Goal: Information Seeking & Learning: Learn about a topic

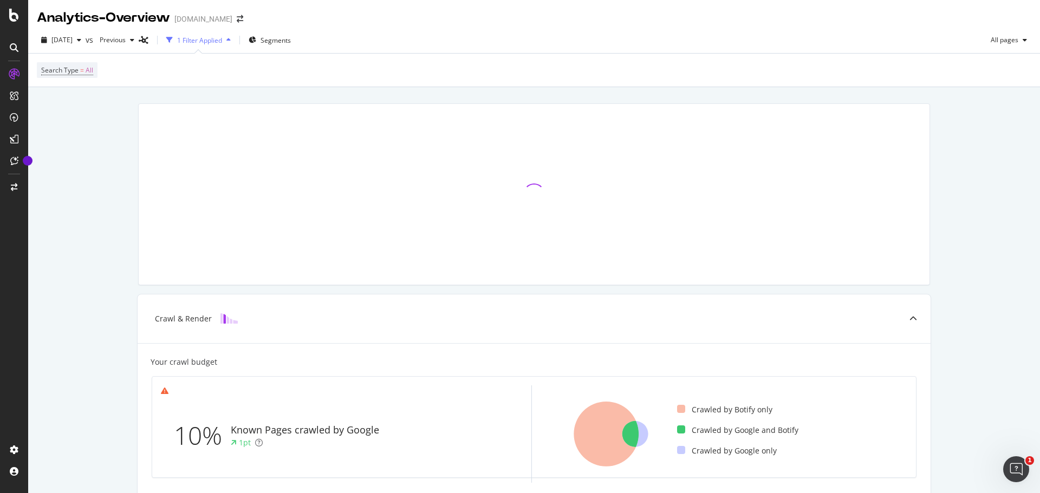
click at [18, 48] on div at bounding box center [13, 47] width 17 height 17
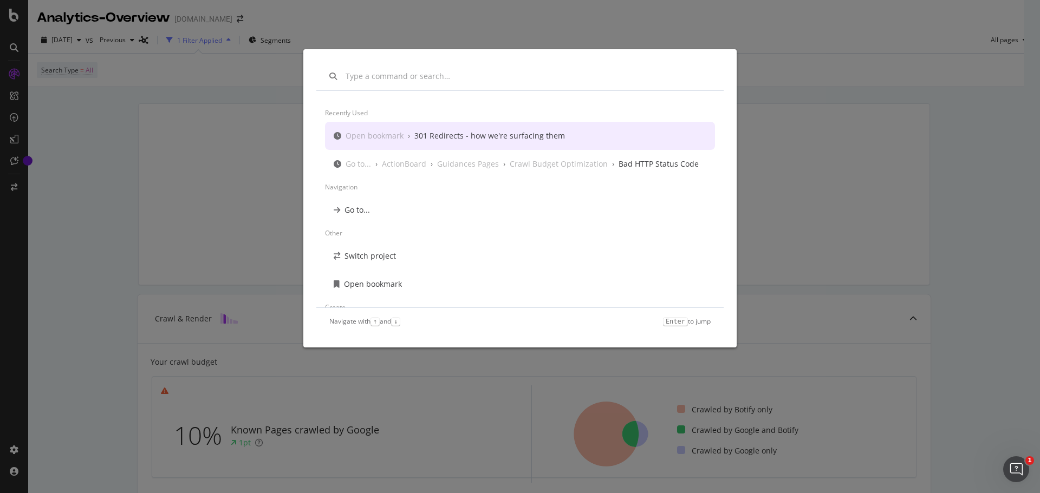
click at [366, 75] on input "modal" at bounding box center [527, 76] width 365 height 11
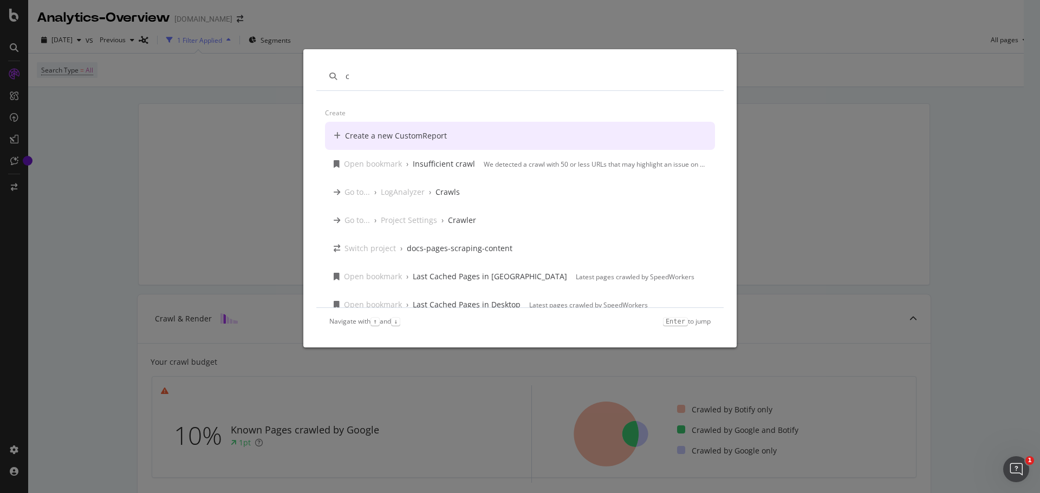
type input "c"
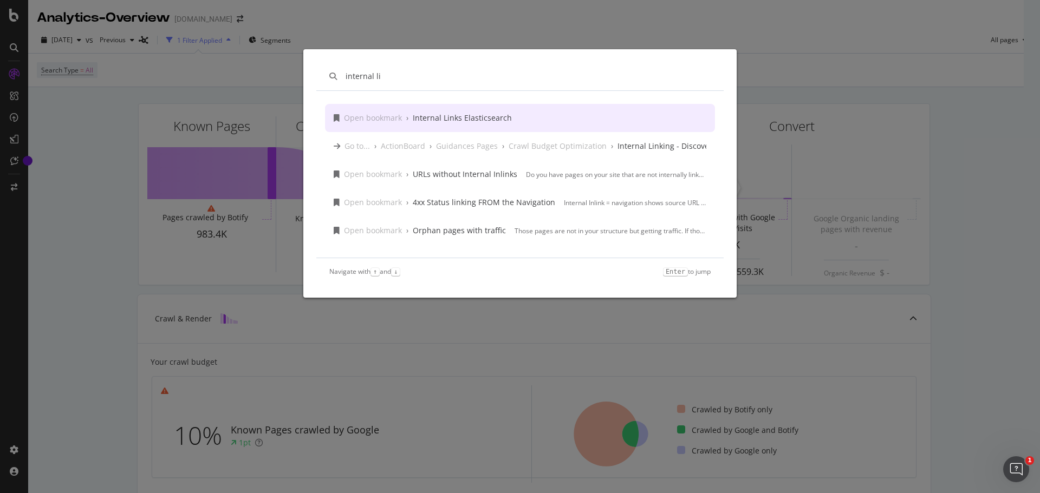
type input "internal li"
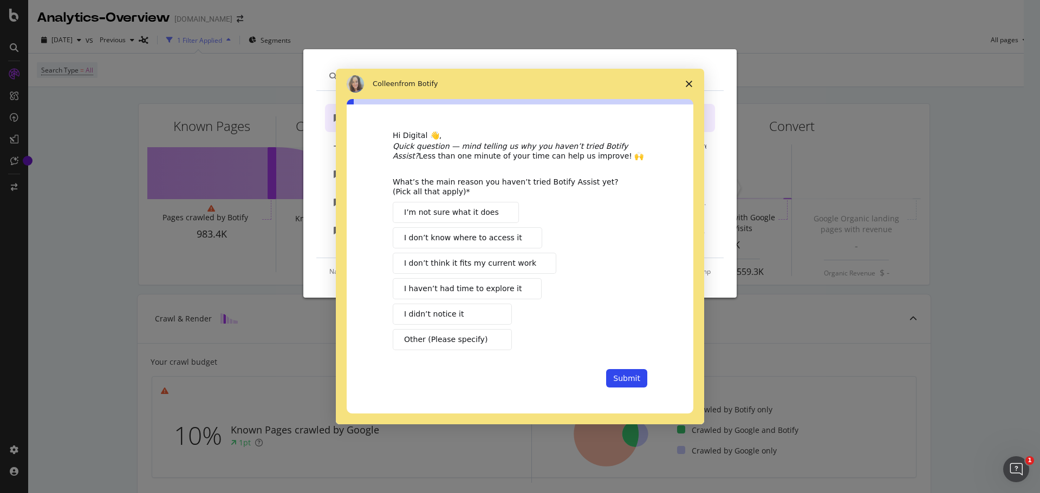
click at [406, 117] on div "Hi Digital 👋, Quick question — mind telling us why you haven’t tried Botify Ass…" at bounding box center [520, 259] width 347 height 310
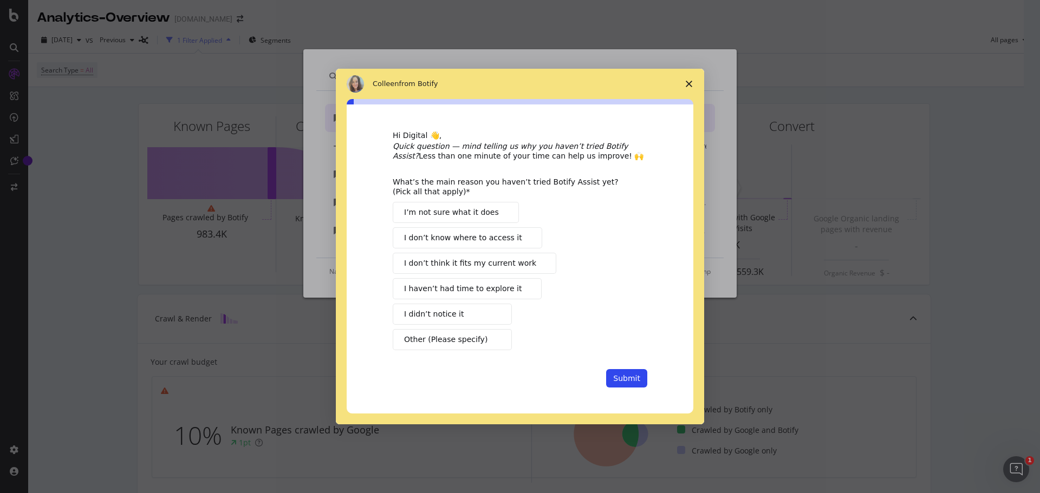
click at [683, 83] on span "Close survey" at bounding box center [689, 84] width 30 height 30
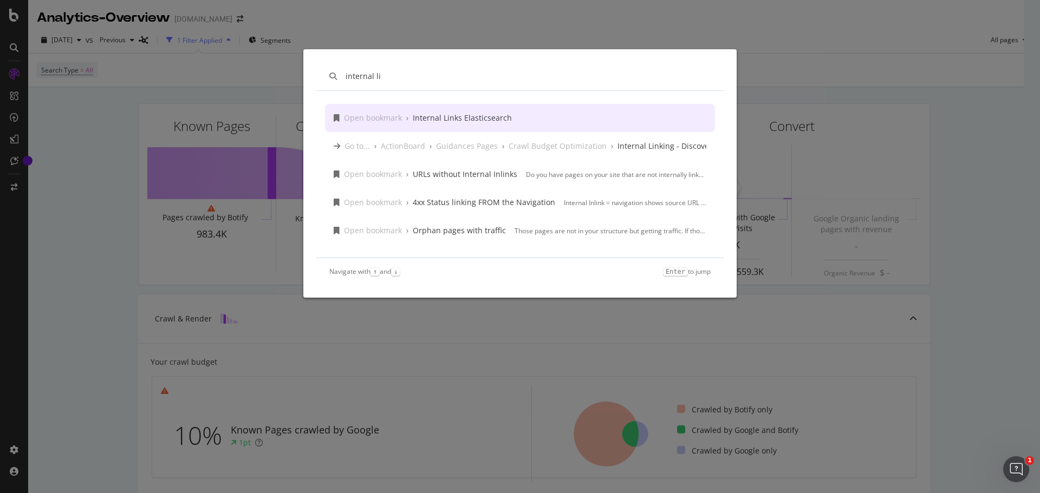
click at [518, 109] on div "Open bookmark › Internal Links Elasticsearch" at bounding box center [520, 118] width 390 height 28
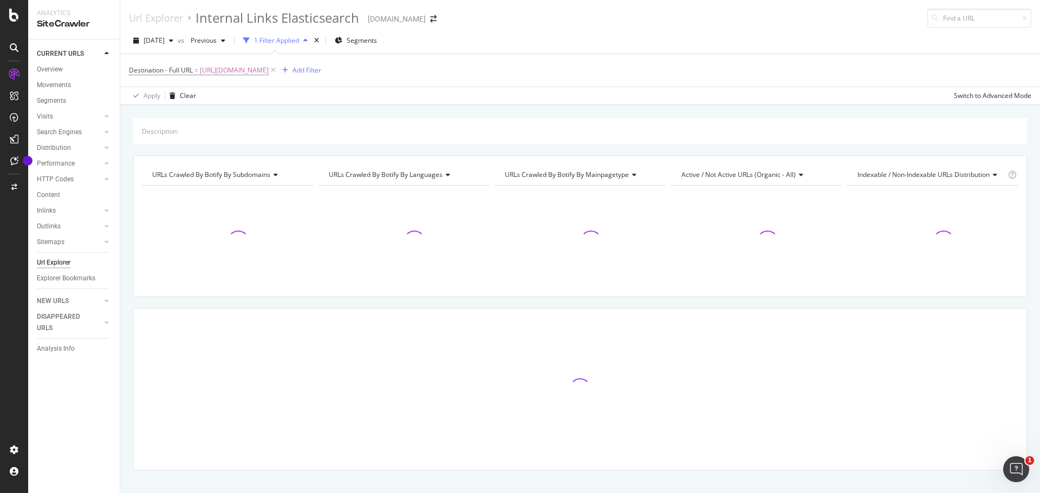
click at [13, 47] on icon at bounding box center [14, 47] width 9 height 9
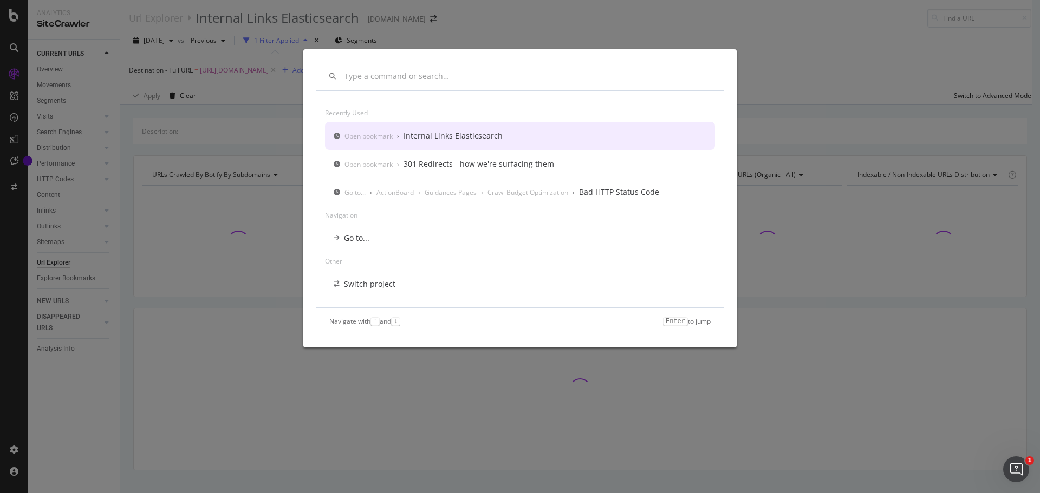
click at [403, 77] on input "modal" at bounding box center [527, 76] width 366 height 9
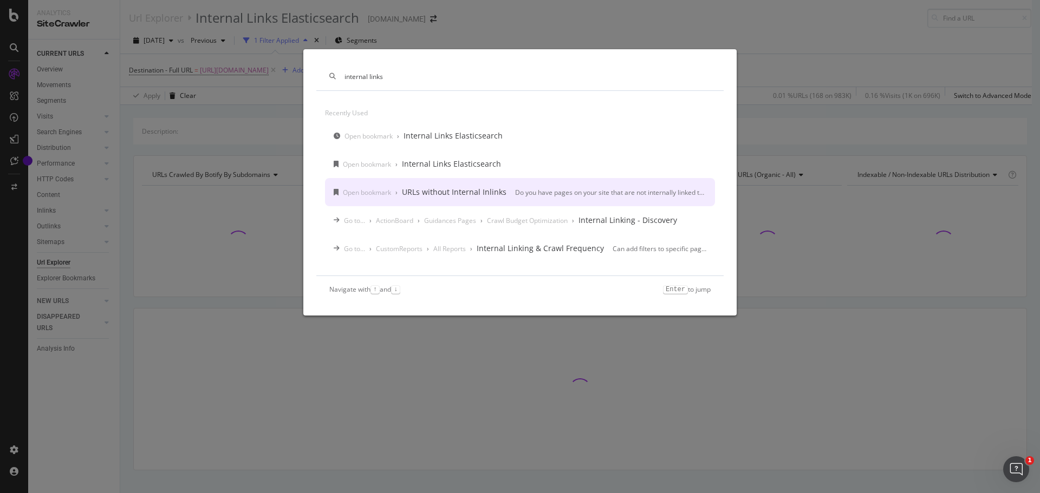
type input "internal links"
click at [491, 197] on div "URLs without Internal Inlinks" at bounding box center [454, 192] width 104 height 11
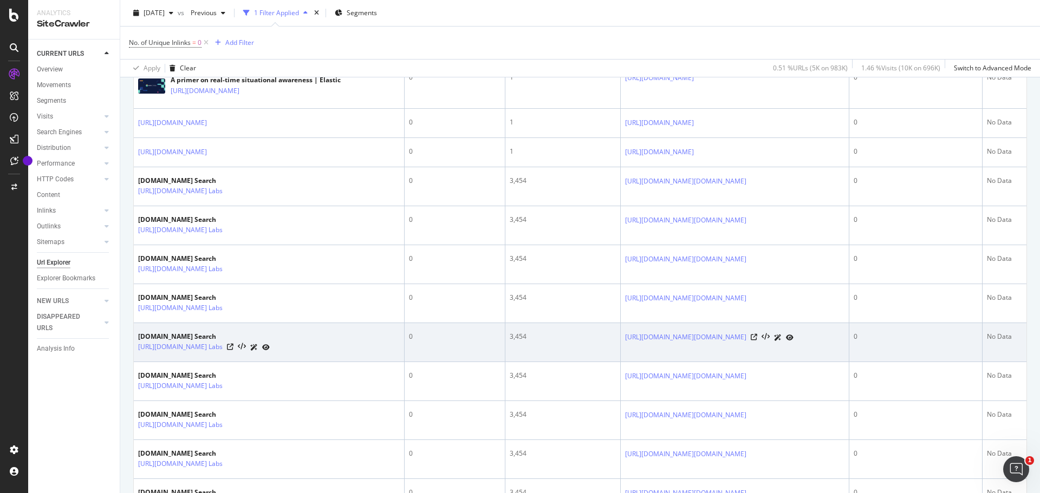
scroll to position [1408, 0]
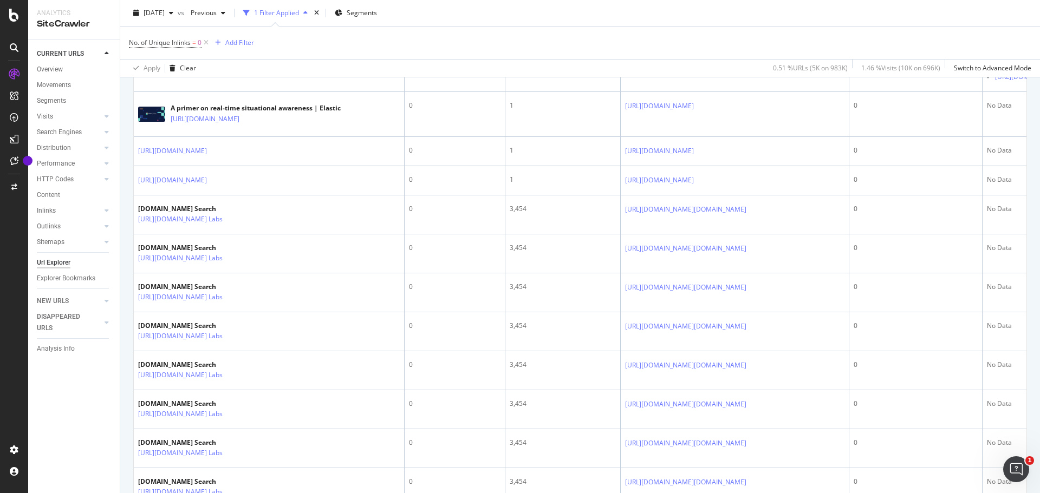
click at [515, 40] on div "No. of Unique Inlinks = 0 Add Filter" at bounding box center [580, 43] width 902 height 32
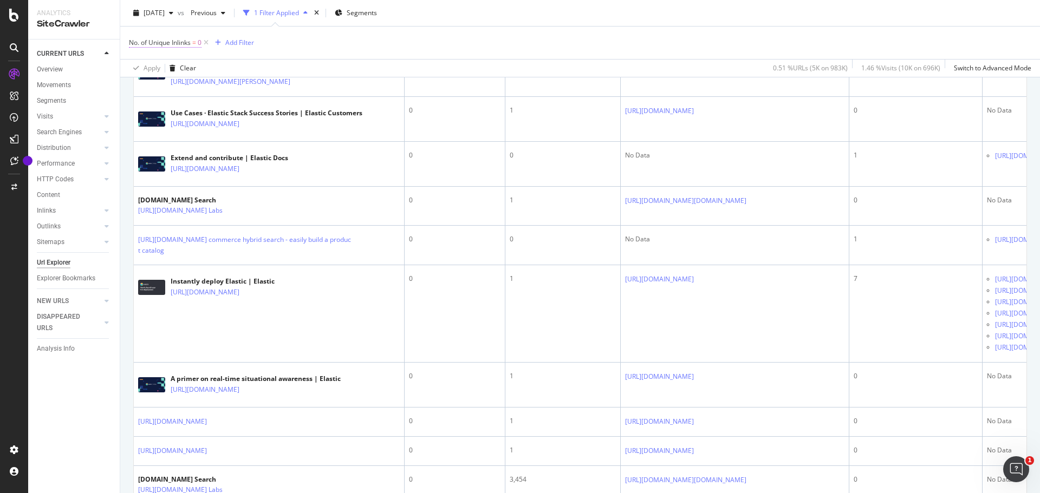
click at [185, 44] on span "No. of Unique Inlinks" at bounding box center [160, 42] width 62 height 9
click at [182, 71] on icon at bounding box center [181, 68] width 8 height 6
click at [216, 76] on div "Unique Inlinks" at bounding box center [172, 67] width 87 height 17
click at [823, 6] on div "[DATE] vs Previous 1 Filter Applied Segments" at bounding box center [579, 15] width 919 height 22
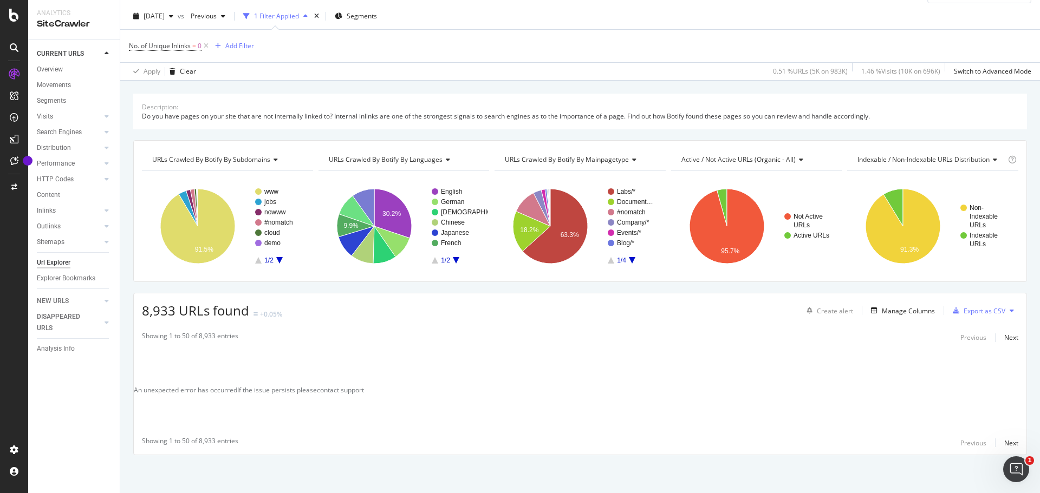
scroll to position [24, 0]
click at [629, 97] on div "Description: Do you have pages on your site that are not internally linked to? …" at bounding box center [579, 112] width 893 height 36
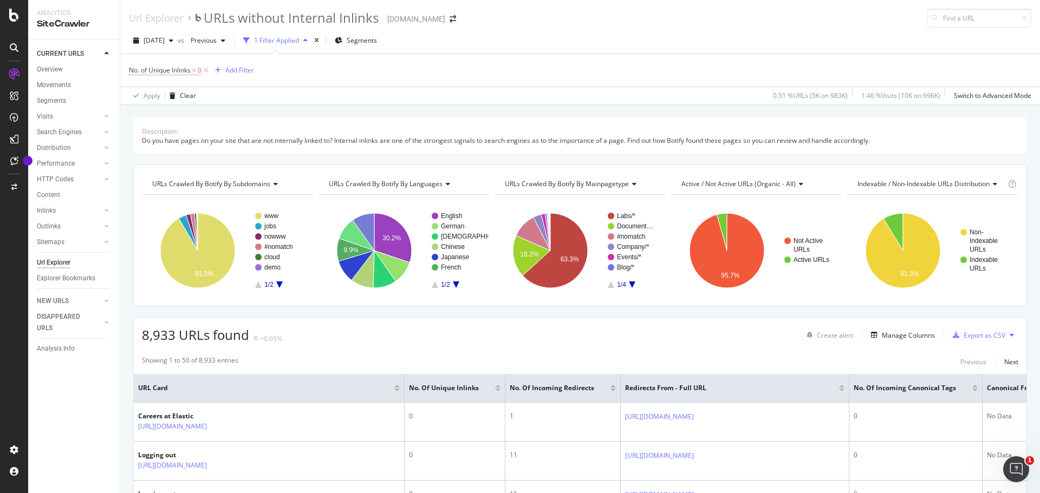
click at [184, 70] on span "No. of Unique Inlinks" at bounding box center [160, 70] width 62 height 9
click at [365, 69] on div "No. of Unique Inlinks = 0 Add Filter" at bounding box center [580, 70] width 902 height 32
click at [240, 74] on div "Add Filter" at bounding box center [239, 70] width 29 height 9
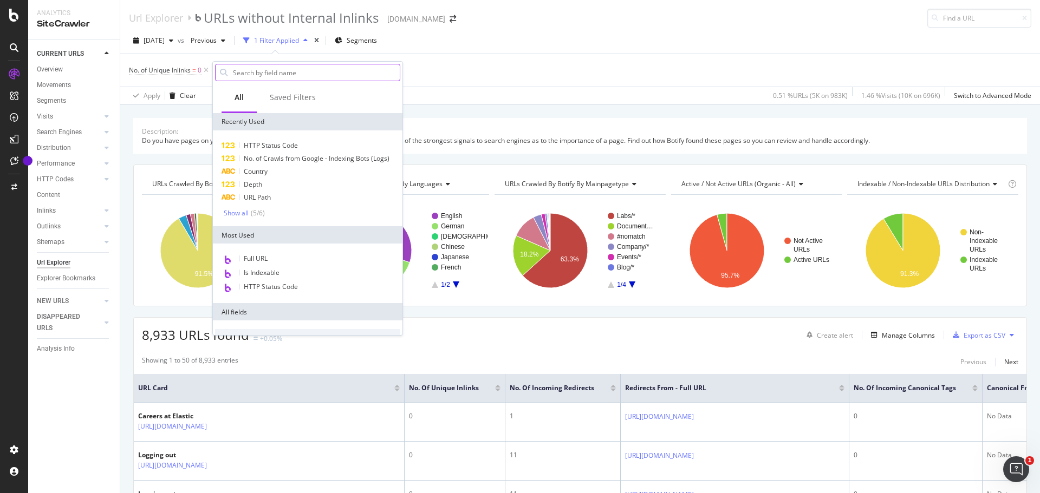
click at [286, 77] on input "text" at bounding box center [316, 72] width 168 height 16
type input "links"
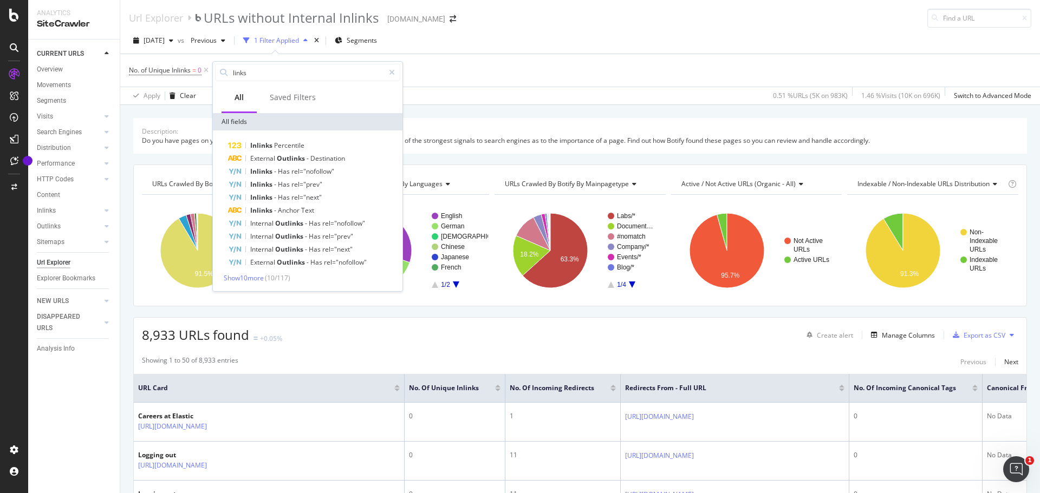
click at [414, 69] on div "No. of Unique Inlinks = 0 Add Filter" at bounding box center [580, 70] width 902 height 32
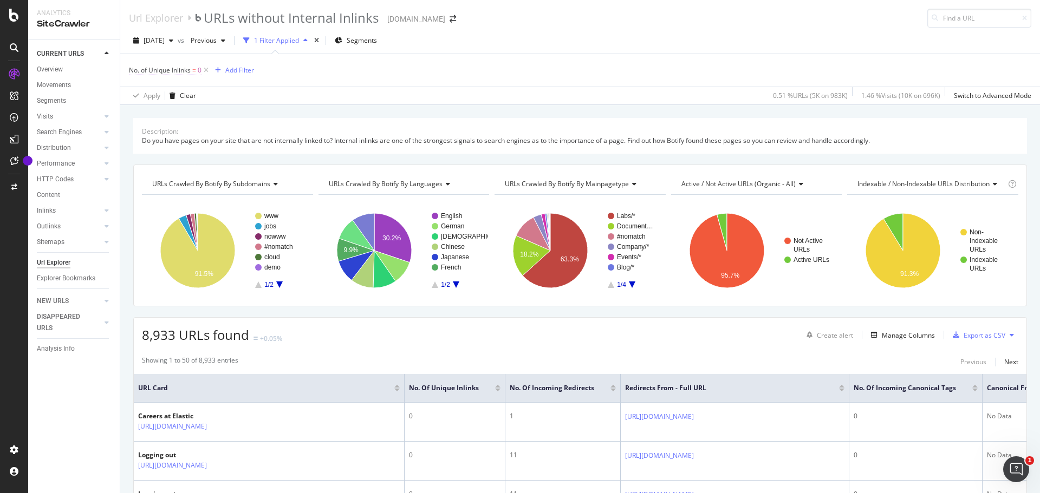
click at [170, 70] on span "No. of Unique Inlinks" at bounding box center [160, 70] width 62 height 9
click at [193, 95] on icon at bounding box center [195, 96] width 8 height 6
click at [182, 110] on icon at bounding box center [185, 113] width 8 height 6
click at [341, 82] on div "No. of Unique Inlinks = 0 Add Filter" at bounding box center [580, 70] width 902 height 32
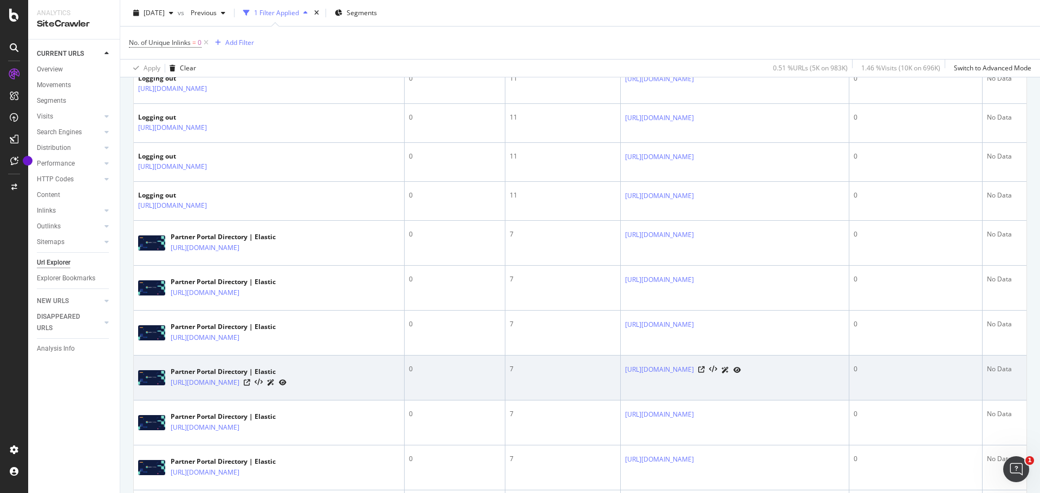
scroll to position [1029, 0]
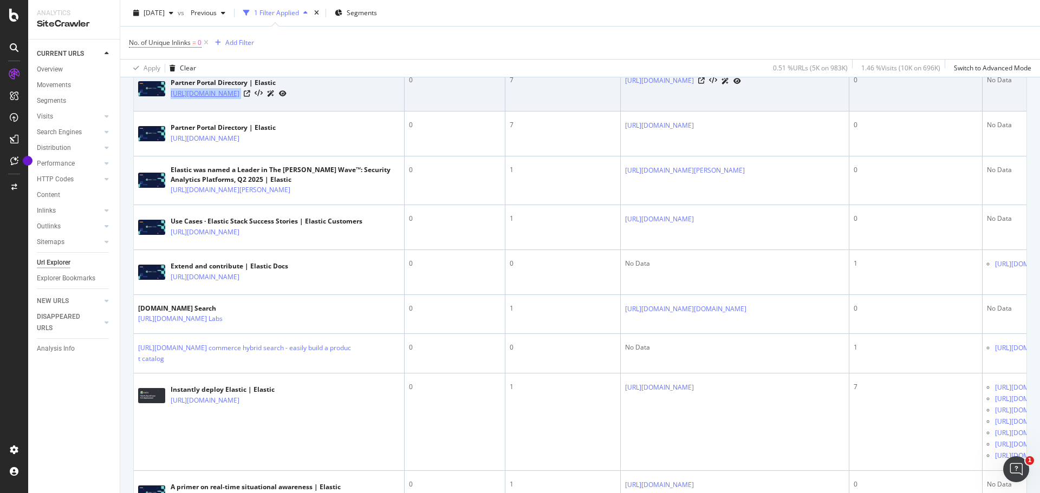
drag, startPoint x: 315, startPoint y: 210, endPoint x: 171, endPoint y: 207, distance: 144.6
click at [171, 99] on div "[URL][DOMAIN_NAME]" at bounding box center [229, 93] width 116 height 11
copy div "[URL][DOMAIN_NAME]"
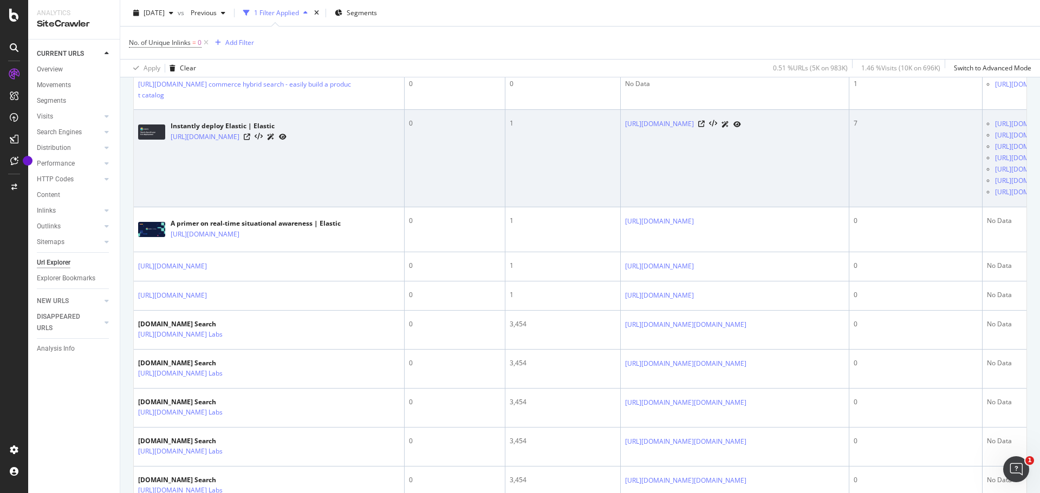
scroll to position [1299, 0]
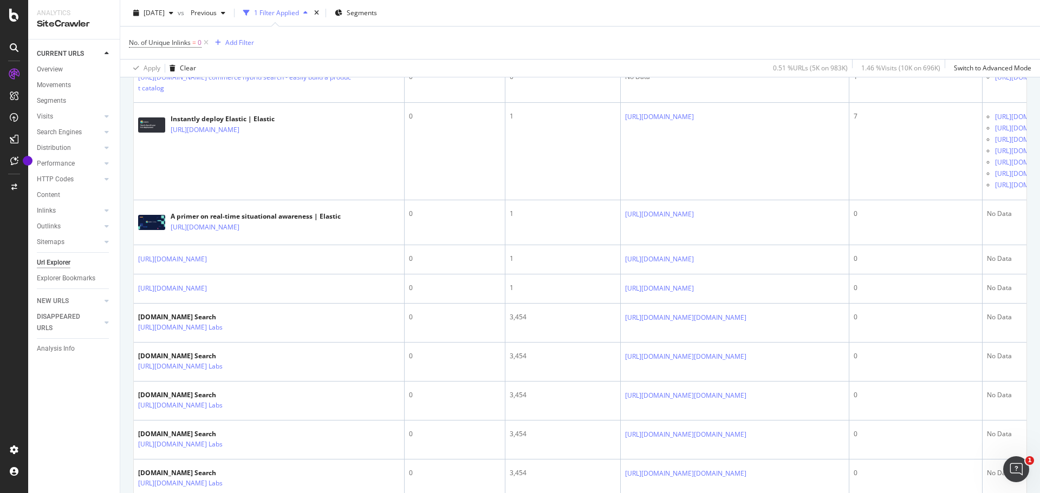
drag, startPoint x: 278, startPoint y: 147, endPoint x: 169, endPoint y: 147, distance: 108.8
click at [169, 15] on div "Extend and contribute | Elastic Docs [URL][DOMAIN_NAME]" at bounding box center [269, 1] width 262 height 27
copy link "[URL][DOMAIN_NAME]"
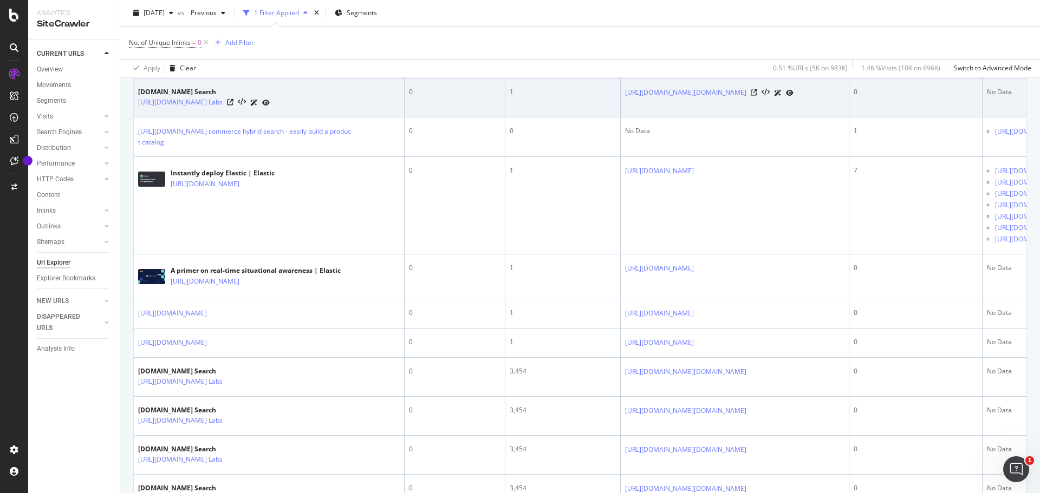
drag, startPoint x: 619, startPoint y: 230, endPoint x: 739, endPoint y: 253, distance: 121.4
click at [739, 117] on td "[URL][DOMAIN_NAME][DOMAIN_NAME]" at bounding box center [734, 98] width 228 height 39
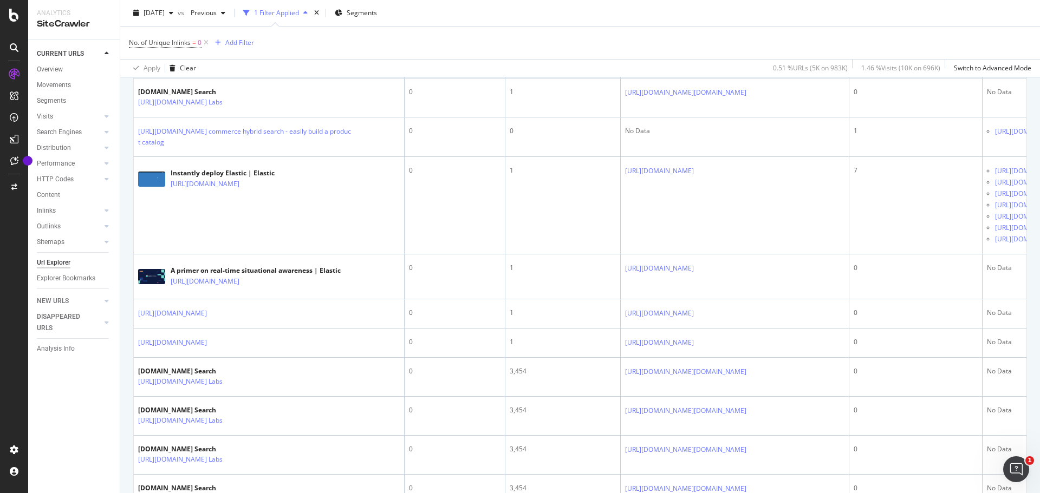
copy link "[URL][DOMAIN_NAME][DOMAIN_NAME]"
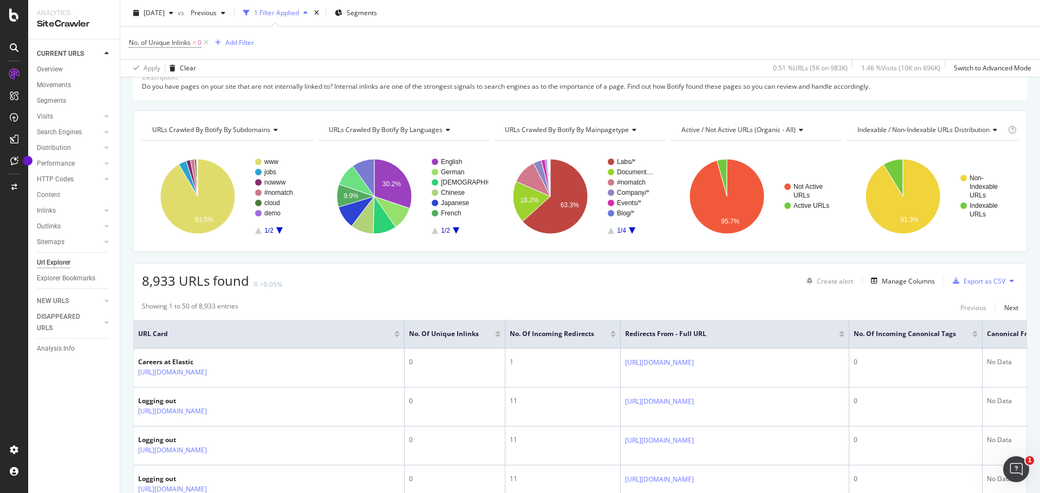
scroll to position [0, 0]
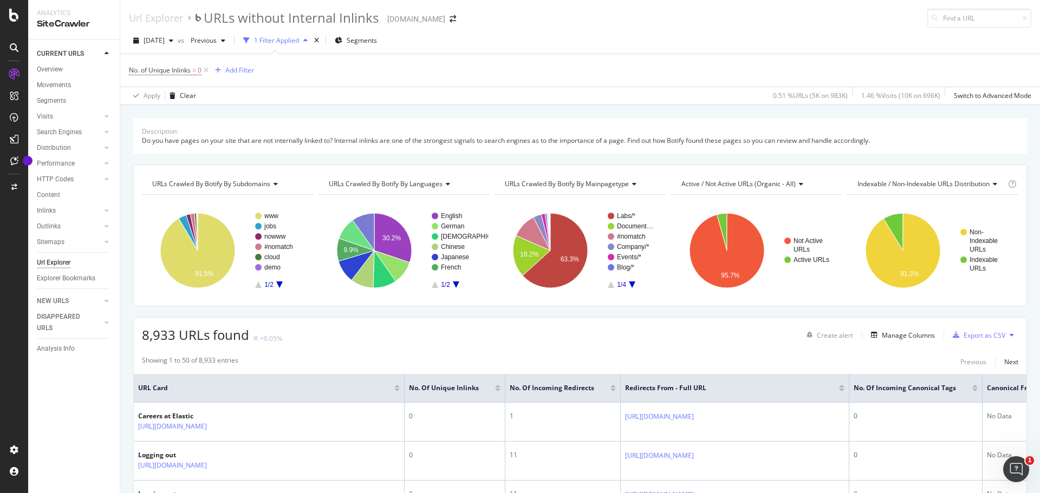
click at [8, 42] on div at bounding box center [13, 47] width 17 height 17
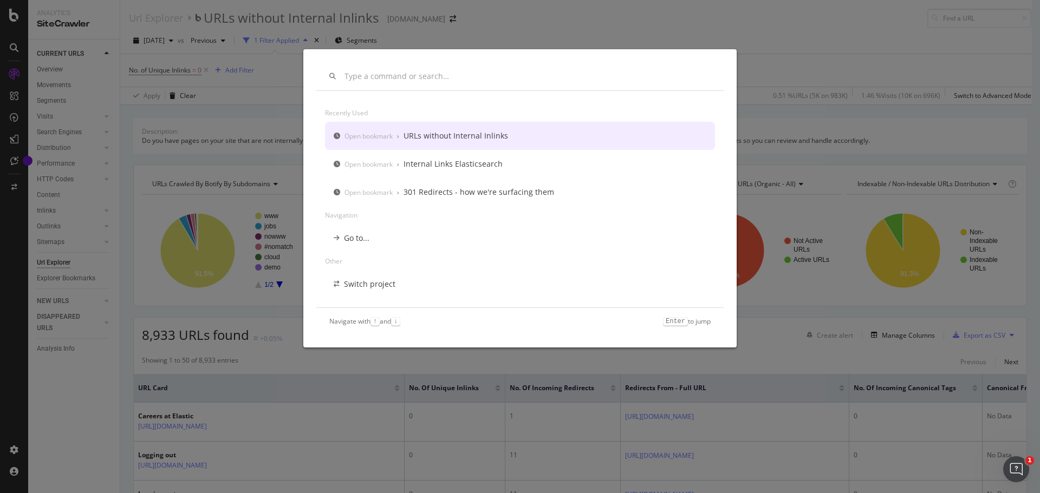
click at [424, 72] on input "modal" at bounding box center [527, 76] width 366 height 9
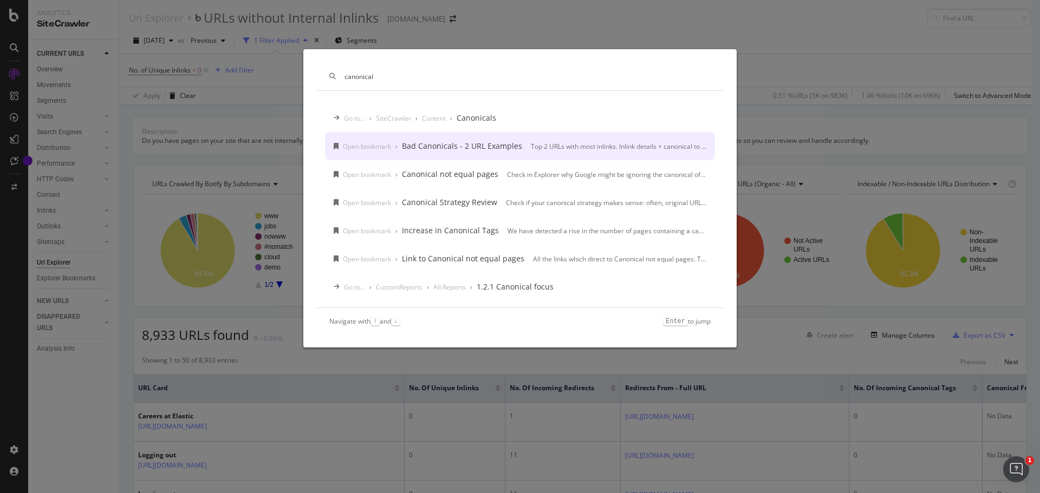
type input "canonical"
click at [444, 143] on div "Bad Canonicals - 2 URL Examples" at bounding box center [462, 146] width 120 height 11
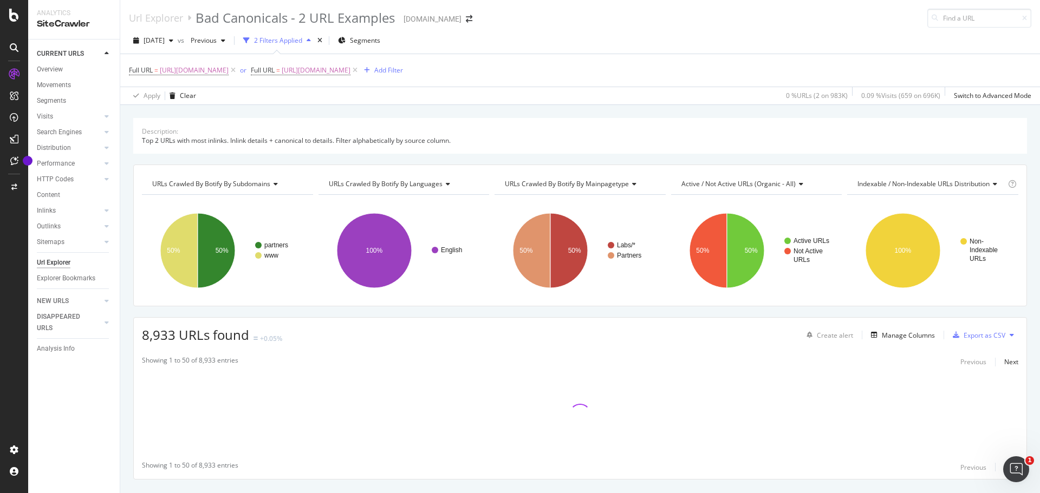
click at [8, 46] on div at bounding box center [13, 47] width 17 height 17
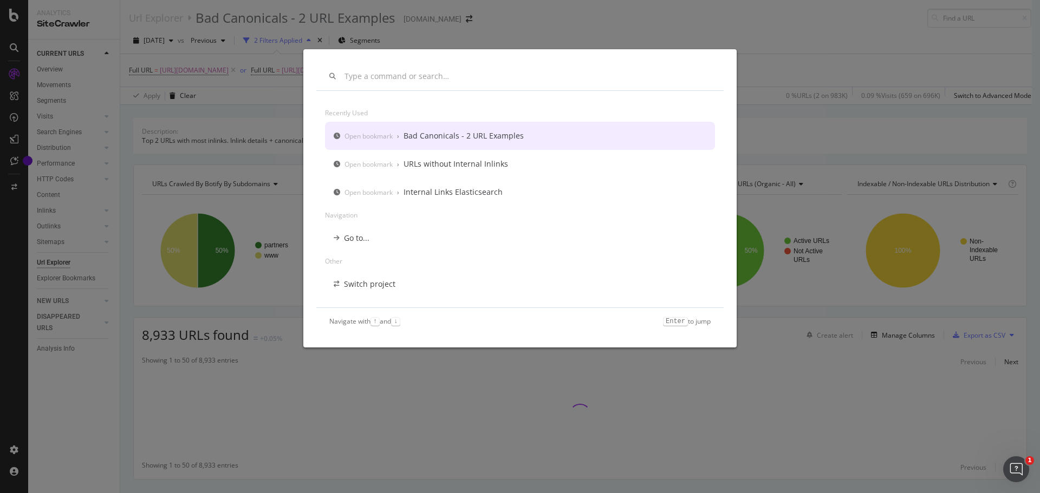
click at [388, 72] on input "modal" at bounding box center [527, 76] width 366 height 9
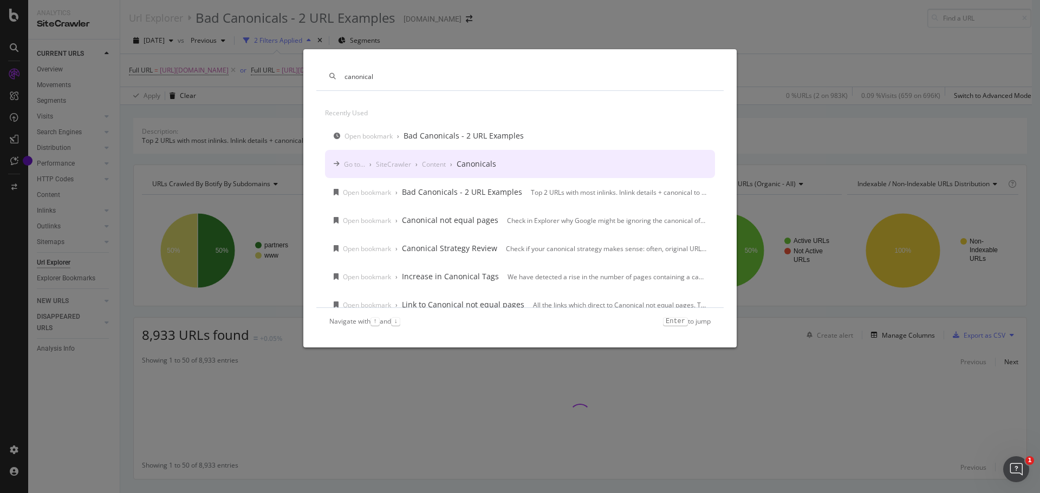
type input "canonical"
click at [448, 168] on div "Go to... › SiteCrawler › Content › Canonicals" at bounding box center [420, 164] width 152 height 11
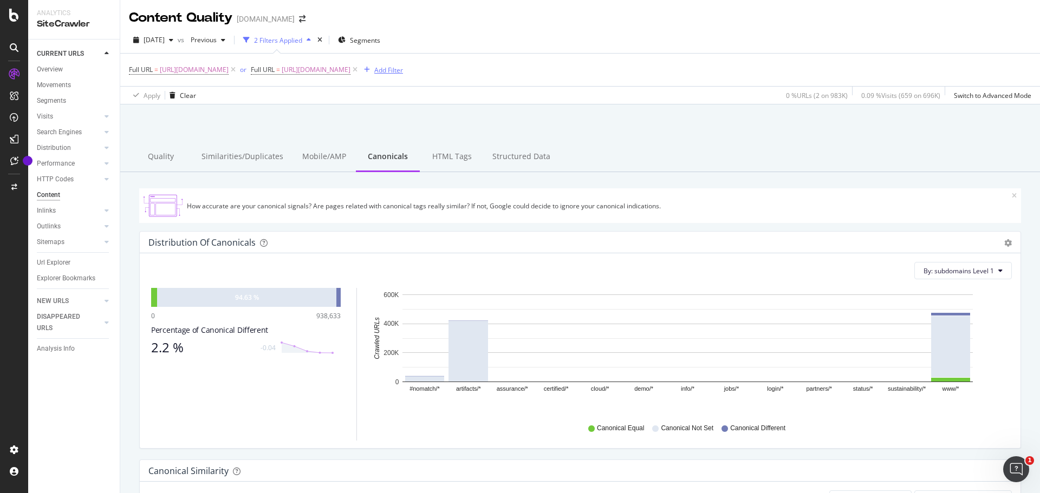
click at [403, 73] on div "Add Filter" at bounding box center [388, 70] width 29 height 9
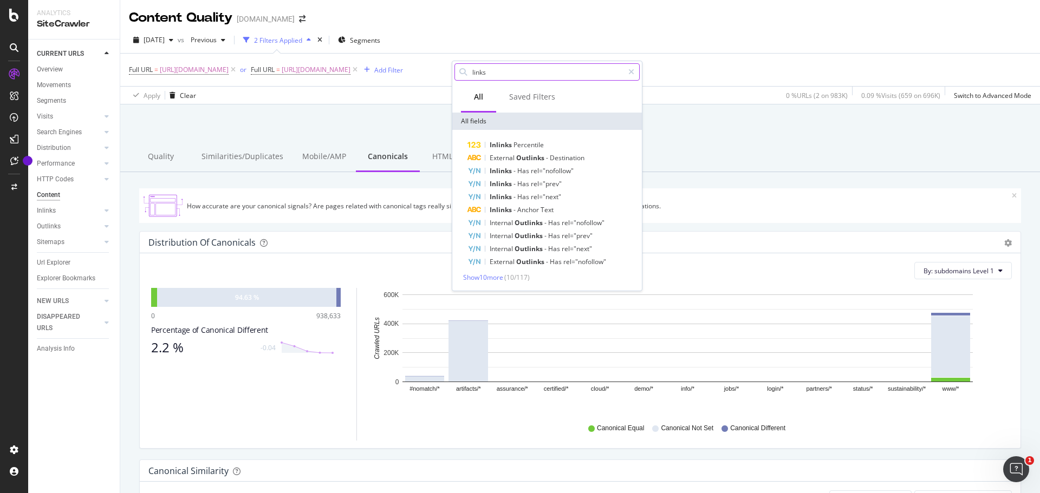
click at [543, 75] on input "links" at bounding box center [547, 72] width 152 height 16
type input "canonical"
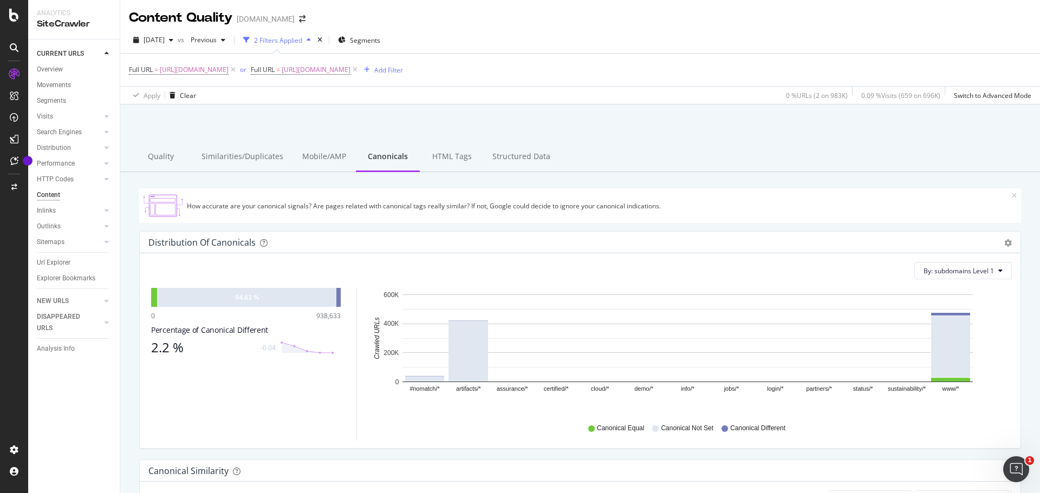
click at [480, 56] on div "Full URL = [URL][DOMAIN_NAME] or Full URL = [URL][DOMAIN_NAME] Add Filter" at bounding box center [580, 70] width 902 height 32
click at [403, 66] on div "Add Filter" at bounding box center [388, 70] width 29 height 9
click at [403, 63] on button "Add Filter" at bounding box center [381, 69] width 43 height 13
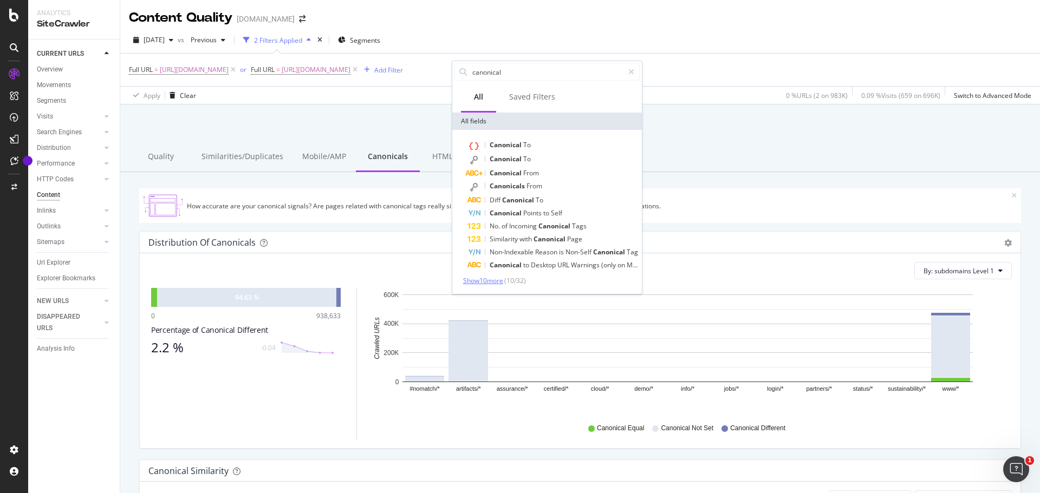
click at [486, 280] on span "Show 10 more" at bounding box center [483, 280] width 40 height 9
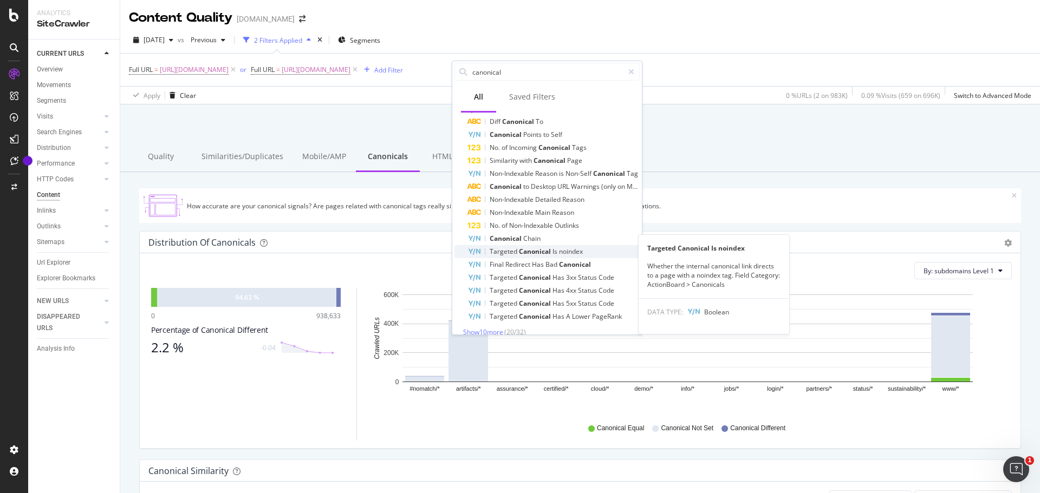
scroll to position [89, 0]
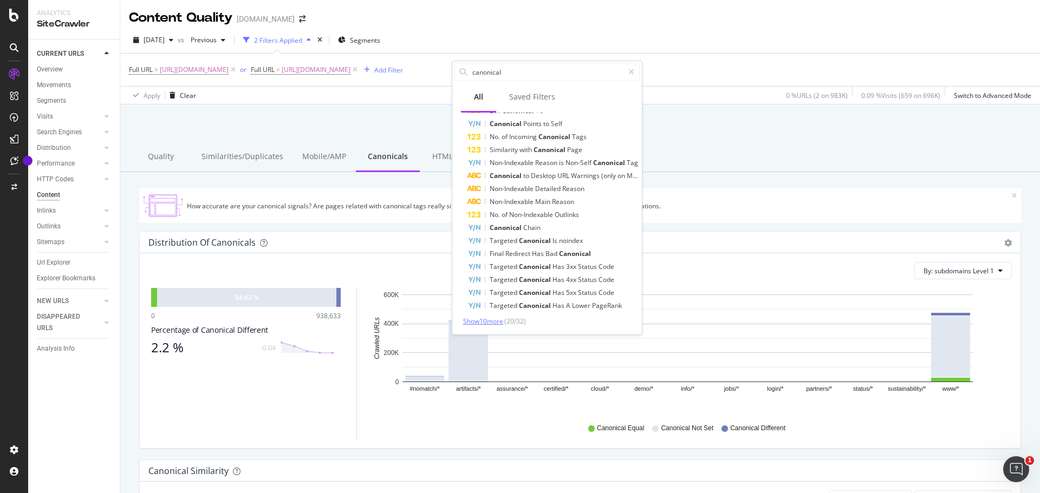
click at [495, 321] on span "Show 10 more" at bounding box center [483, 321] width 40 height 9
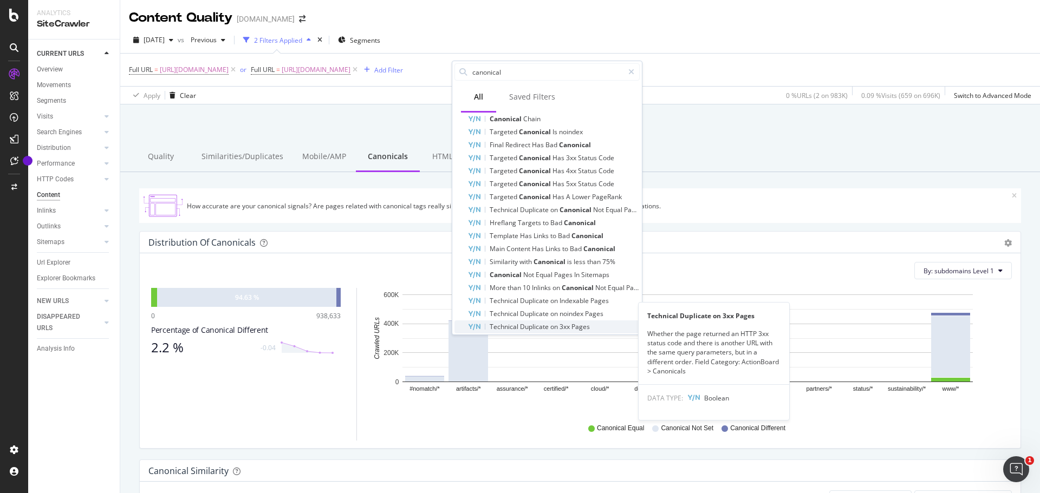
scroll to position [217, 0]
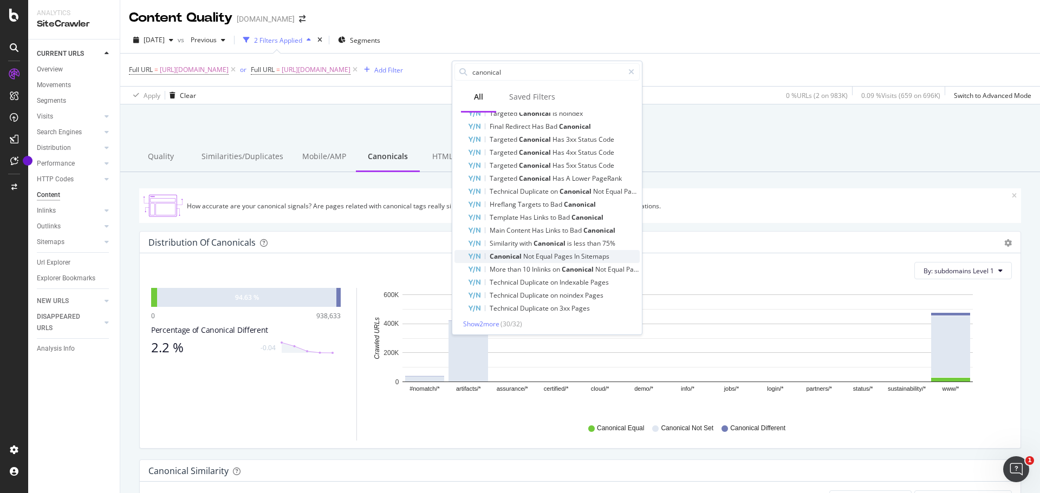
click at [564, 257] on span "Pages" at bounding box center [564, 256] width 20 height 9
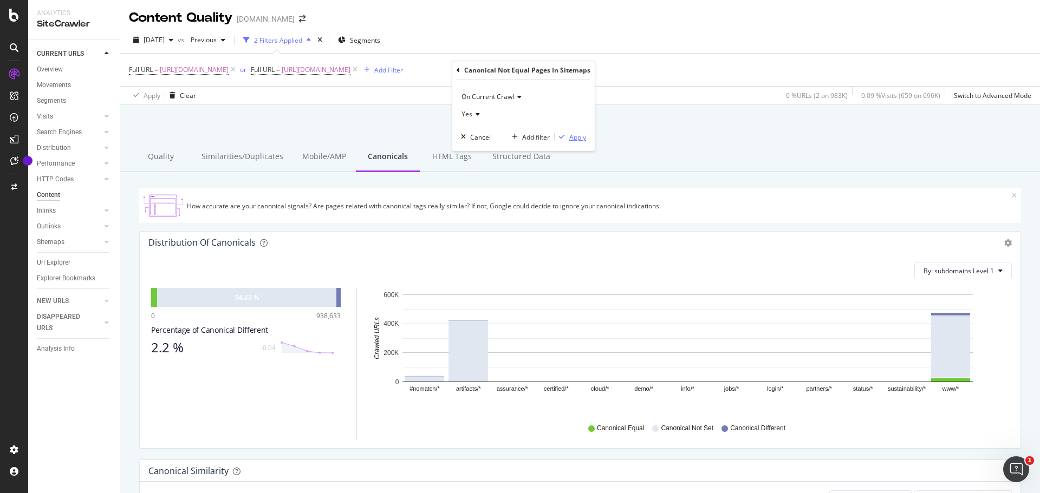
click at [572, 135] on div "Apply" at bounding box center [577, 137] width 17 height 9
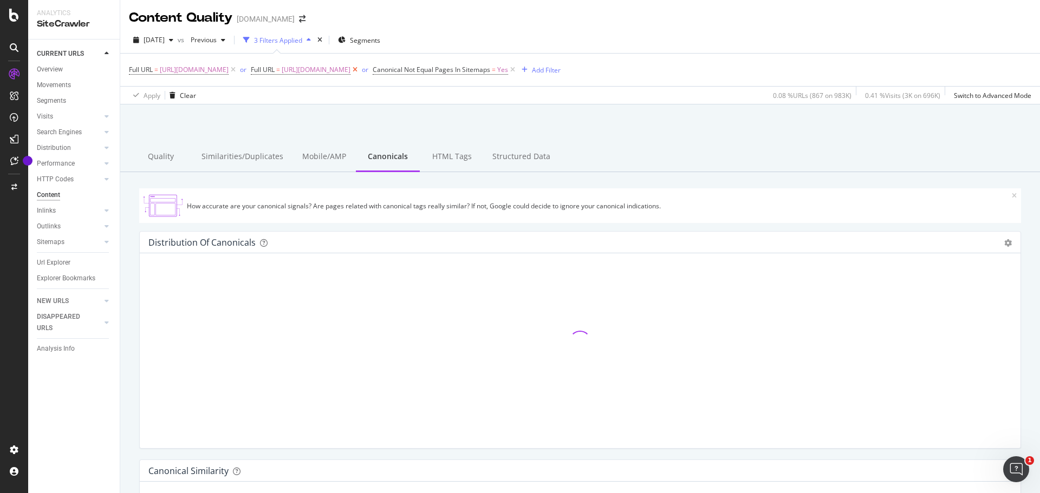
click at [360, 69] on icon at bounding box center [354, 69] width 9 height 11
click at [238, 70] on icon at bounding box center [232, 69] width 9 height 11
click at [466, 53] on div "[DATE] vs Previous 1 Filter Applied Segments" at bounding box center [579, 42] width 919 height 22
click at [466, 51] on div "[DATE] vs Previous 1 Filter Applied Segments" at bounding box center [579, 42] width 919 height 22
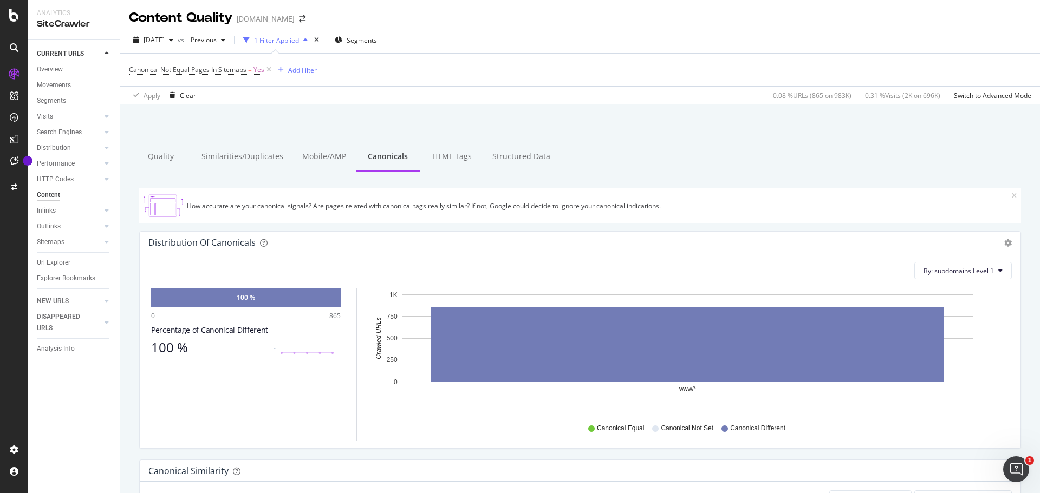
click at [5, 43] on div at bounding box center [13, 47] width 17 height 17
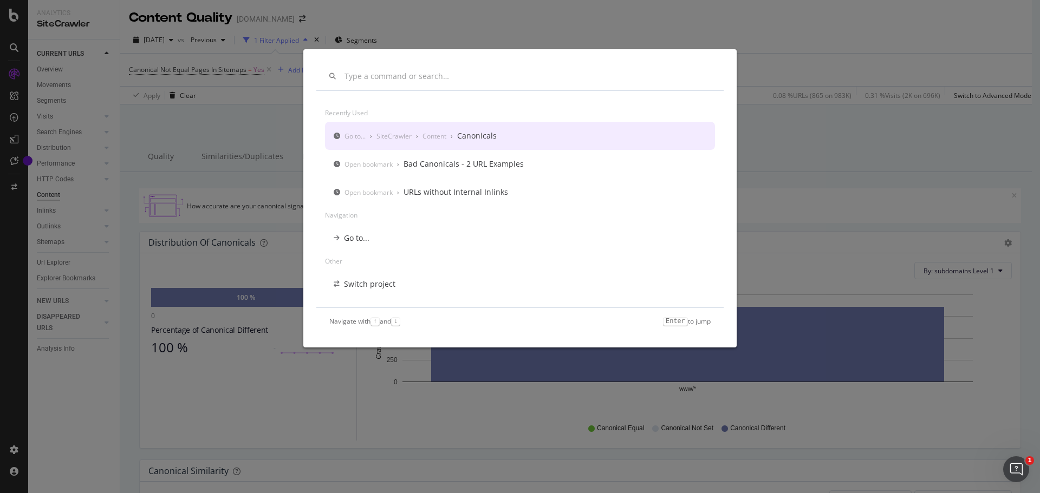
click at [390, 71] on div "modal" at bounding box center [519, 76] width 407 height 28
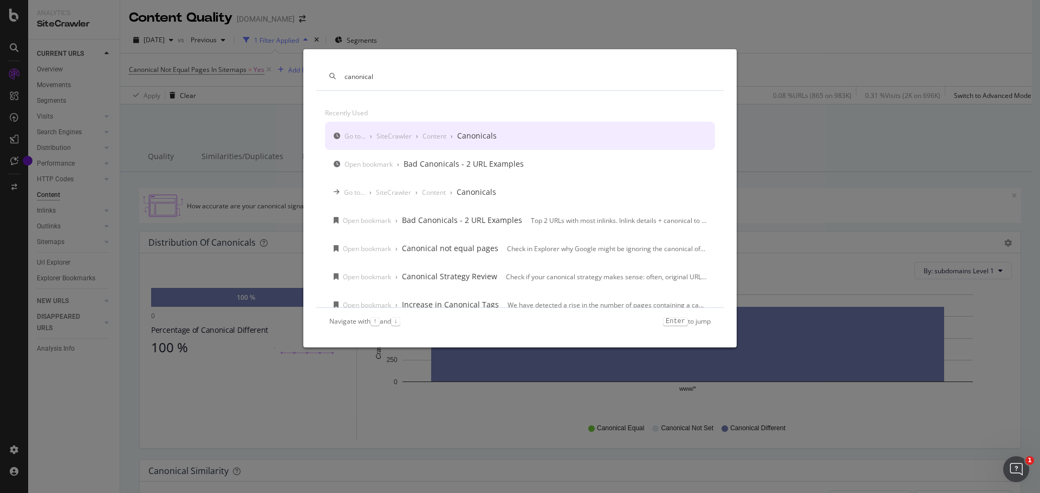
type input "canonical"
click at [467, 136] on div "Canonicals" at bounding box center [477, 135] width 40 height 11
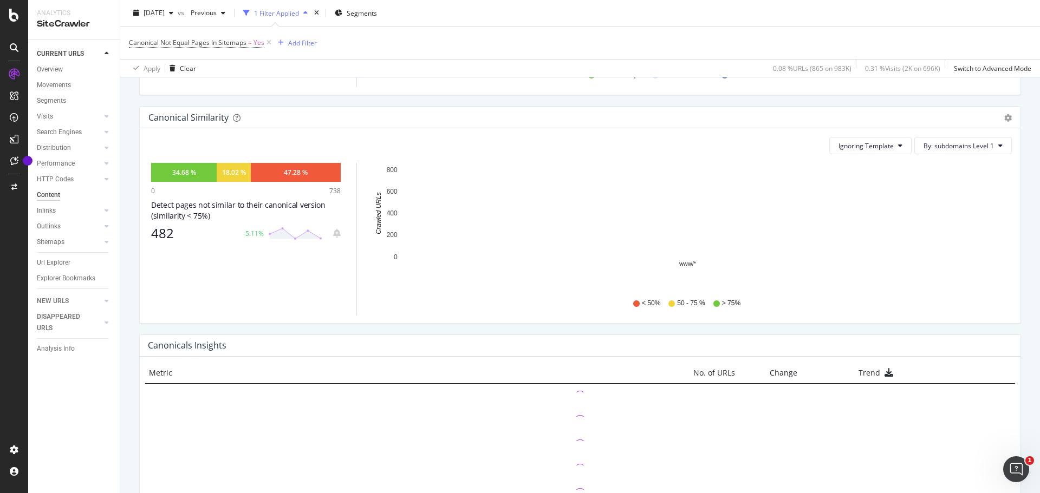
scroll to position [429, 0]
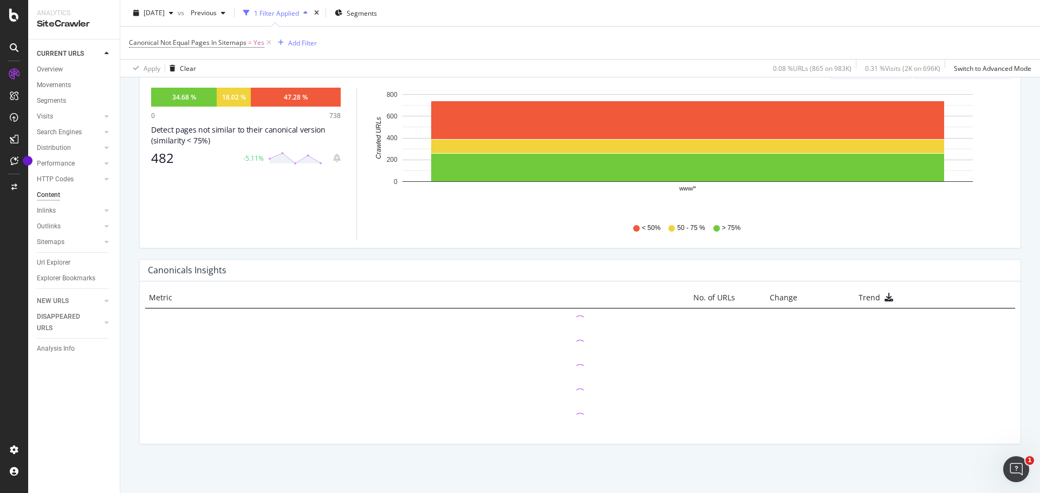
click at [503, 8] on div "[DATE] vs Previous 1 Filter Applied Segments" at bounding box center [579, 15] width 919 height 22
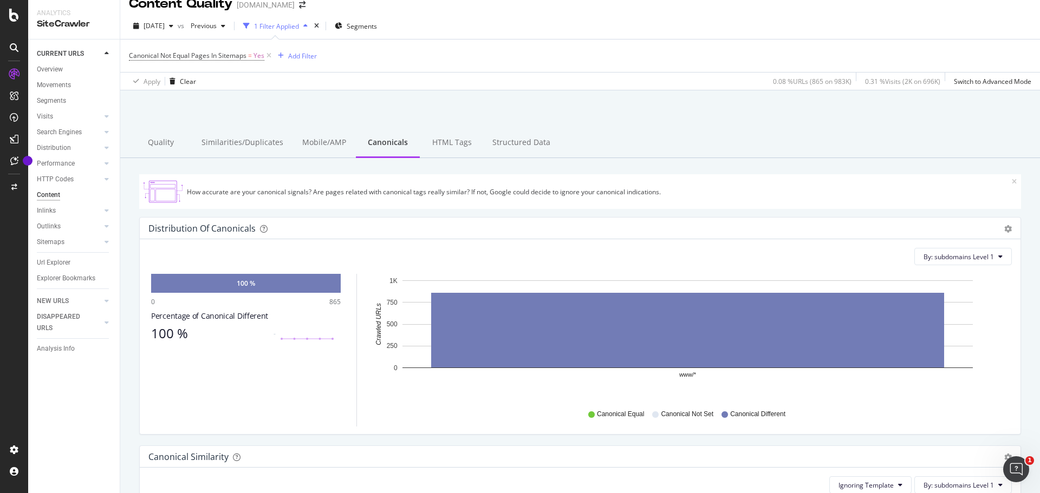
scroll to position [0, 0]
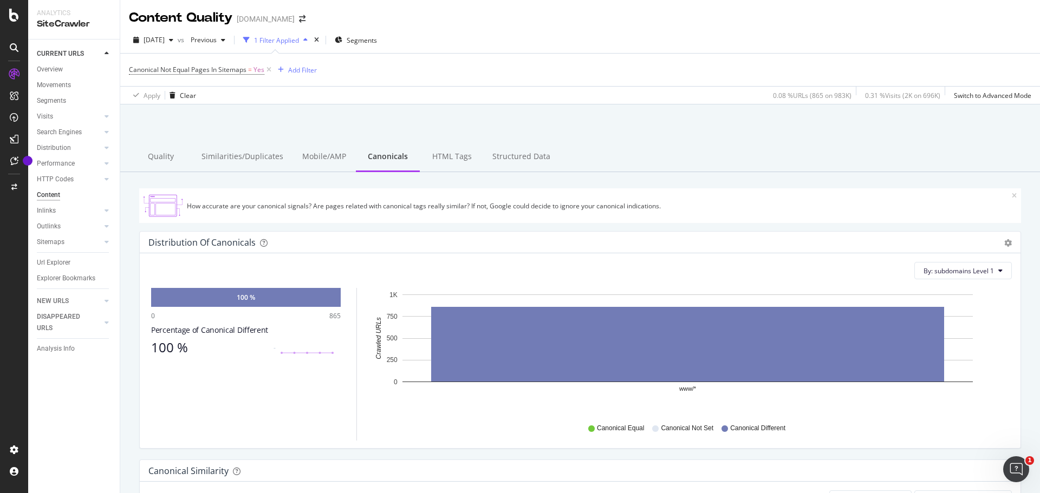
click at [482, 68] on div "Canonical Not Equal Pages In Sitemaps = Yes Add Filter" at bounding box center [580, 70] width 902 height 32
click at [414, 75] on div "Canonical Not Equal Pages In Sitemaps = Yes Add Filter" at bounding box center [580, 70] width 902 height 32
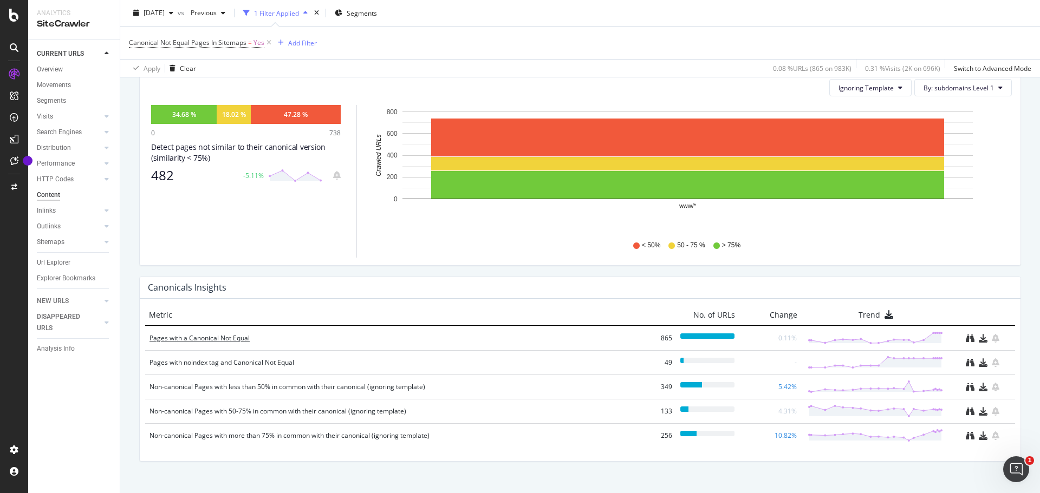
scroll to position [429, 0]
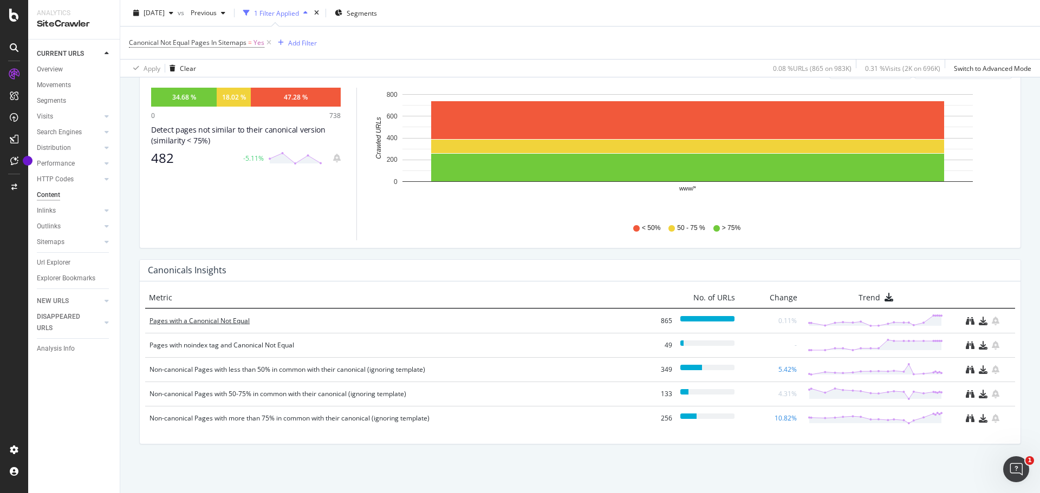
click at [241, 322] on div "Pages with a Canonical Not Equal" at bounding box center [392, 321] width 487 height 11
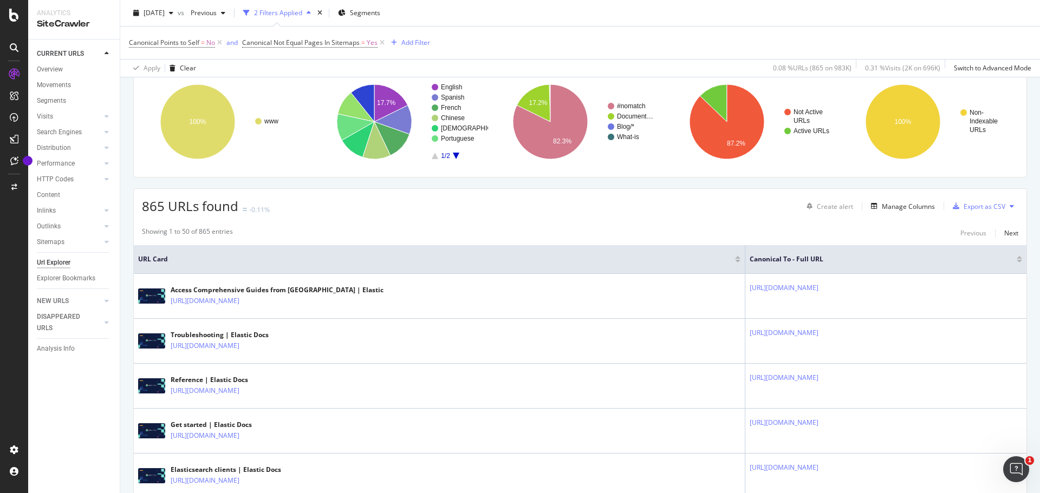
scroll to position [133, 0]
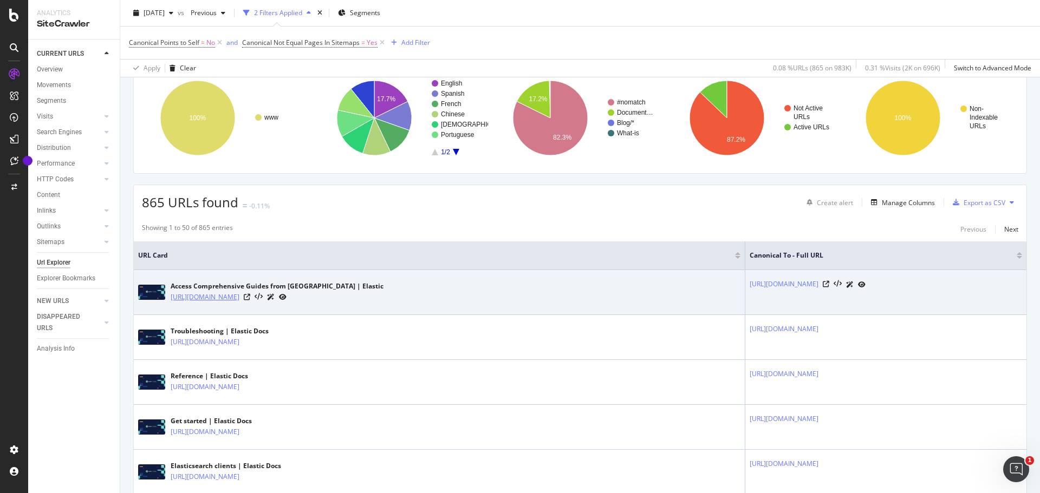
drag, startPoint x: 263, startPoint y: 301, endPoint x: 171, endPoint y: 302, distance: 92.0
click at [171, 302] on div "[URL][DOMAIN_NAME]" at bounding box center [277, 296] width 213 height 11
copy link "[URL][DOMAIN_NAME]"
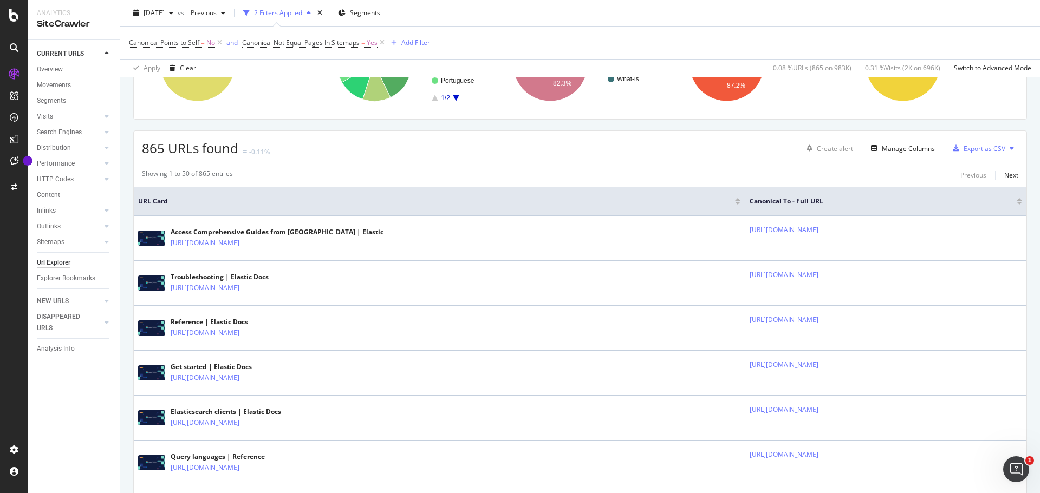
click at [501, 37] on div "Canonical Points to Self = No and Canonical Not Equal Pages In Sitemaps = Yes A…" at bounding box center [580, 43] width 902 height 32
click at [553, 17] on div "[DATE] vs Previous 2 Filters Applied Segments" at bounding box center [579, 15] width 919 height 22
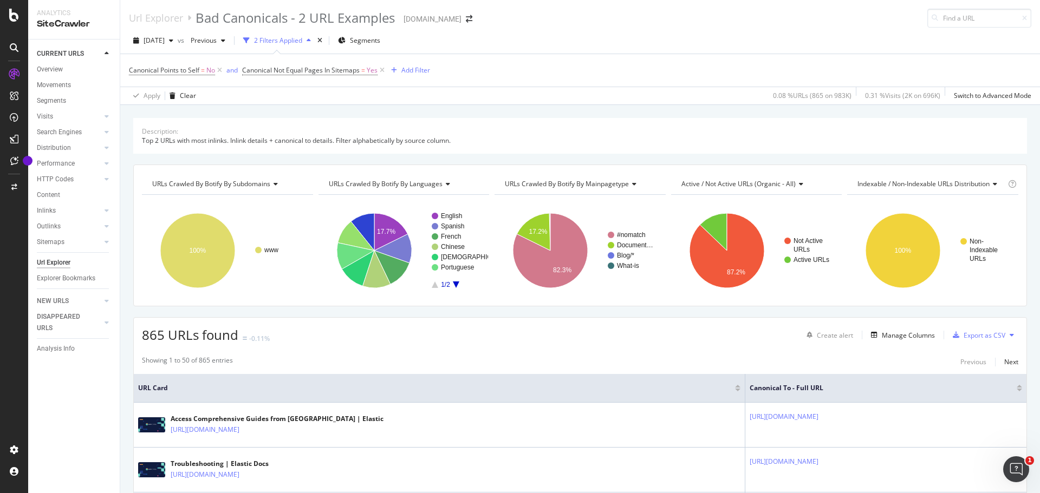
click at [17, 47] on icon at bounding box center [14, 47] width 9 height 9
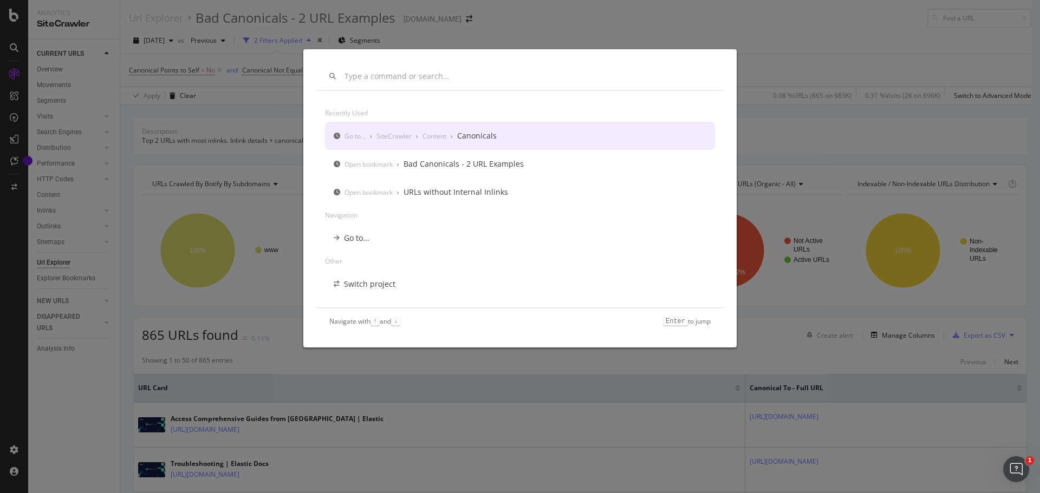
click at [385, 72] on input "modal" at bounding box center [527, 76] width 366 height 9
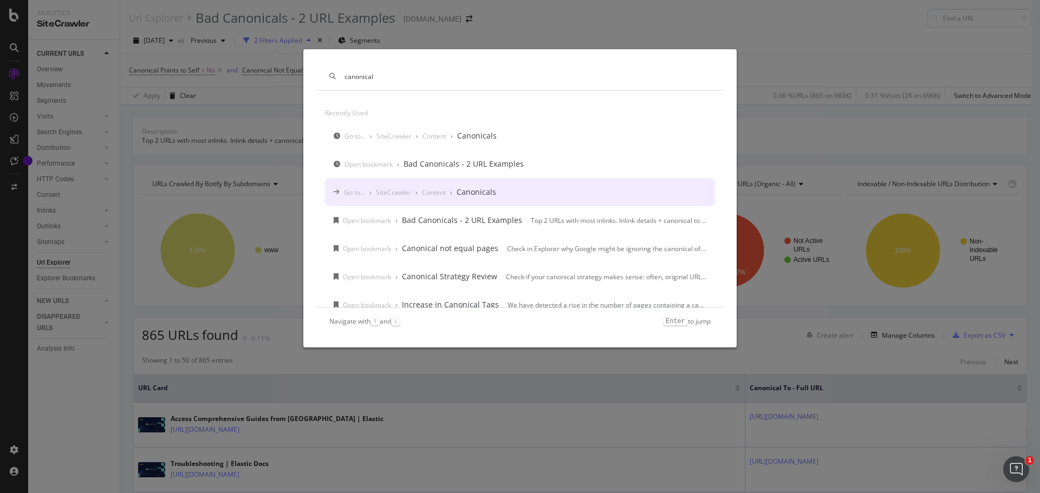
type input "canonical"
click at [447, 192] on div "Go to... › SiteCrawler › Content › Canonicals" at bounding box center [420, 192] width 152 height 11
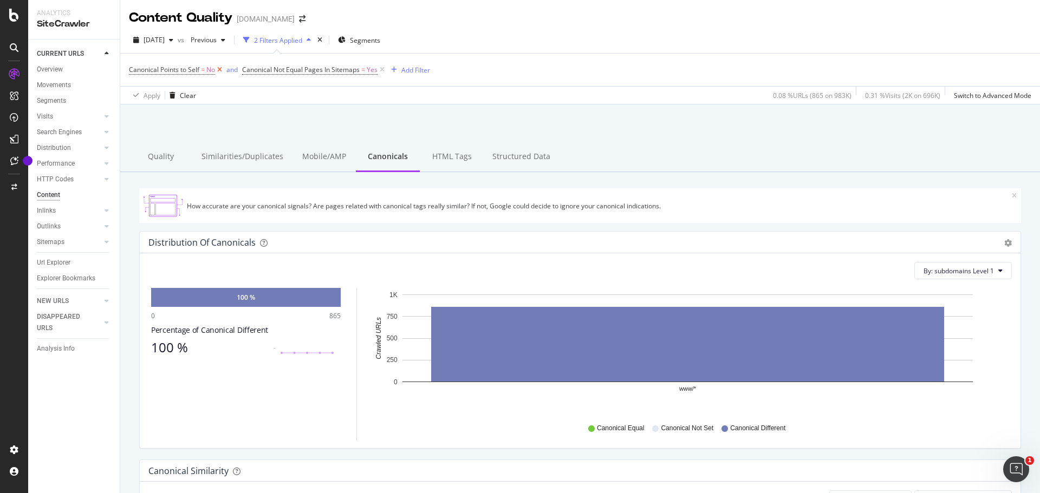
click at [218, 69] on icon at bounding box center [219, 69] width 9 height 11
click at [457, 70] on div "Canonical Not Equal Pages In Sitemaps = Yes Add Filter" at bounding box center [580, 70] width 902 height 32
click at [271, 70] on icon at bounding box center [268, 69] width 9 height 11
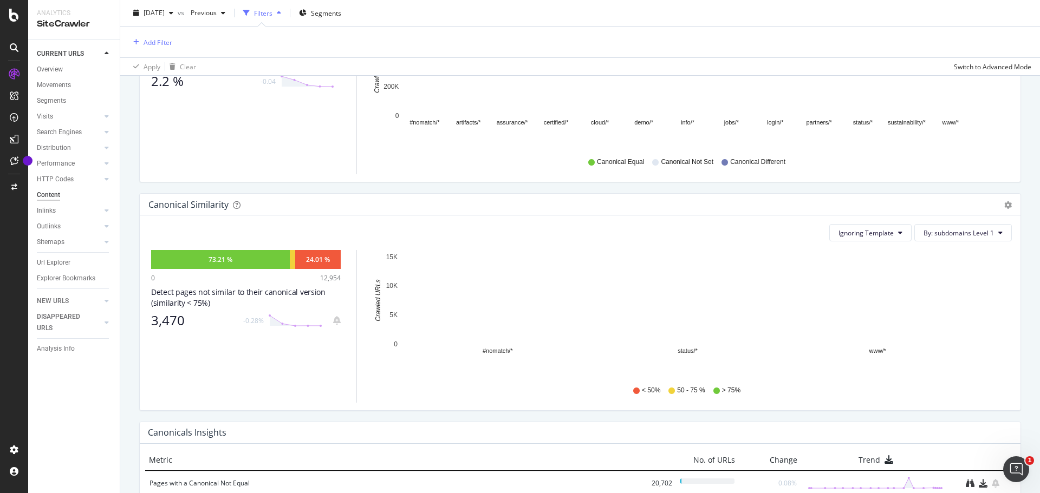
scroll to position [102, 0]
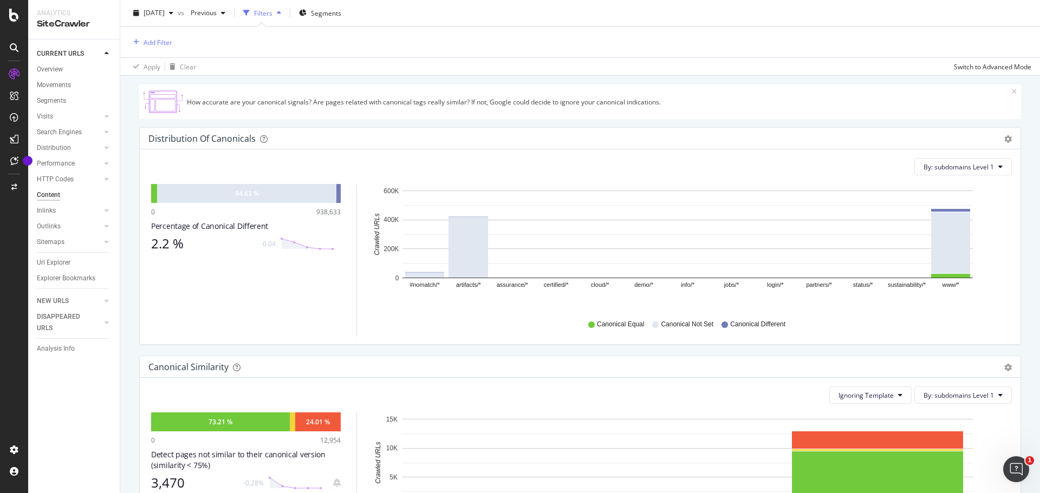
click at [679, 321] on span "Canonical Not Set" at bounding box center [687, 324] width 53 height 9
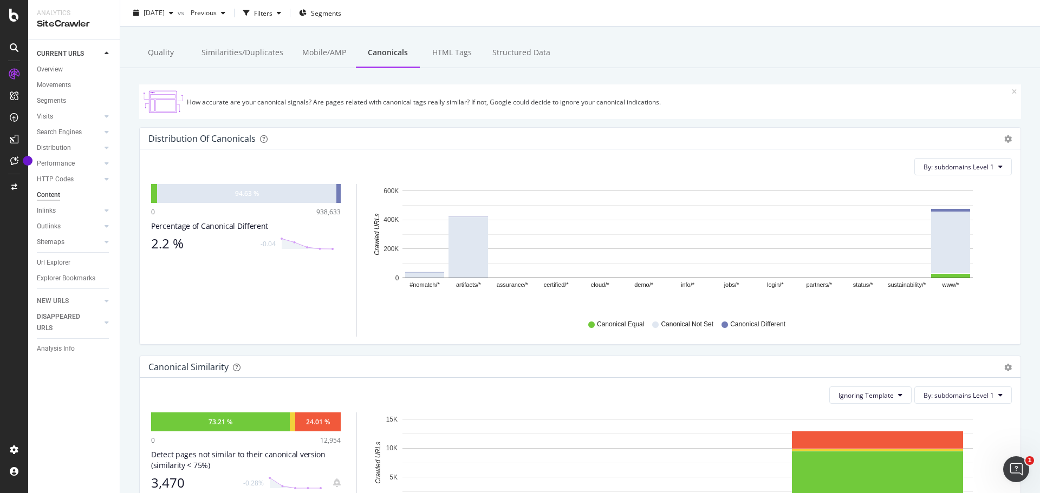
click at [666, 321] on span "Canonical Not Set" at bounding box center [687, 324] width 53 height 9
click at [267, 189] on div "94.63 %" at bounding box center [246, 193] width 179 height 19
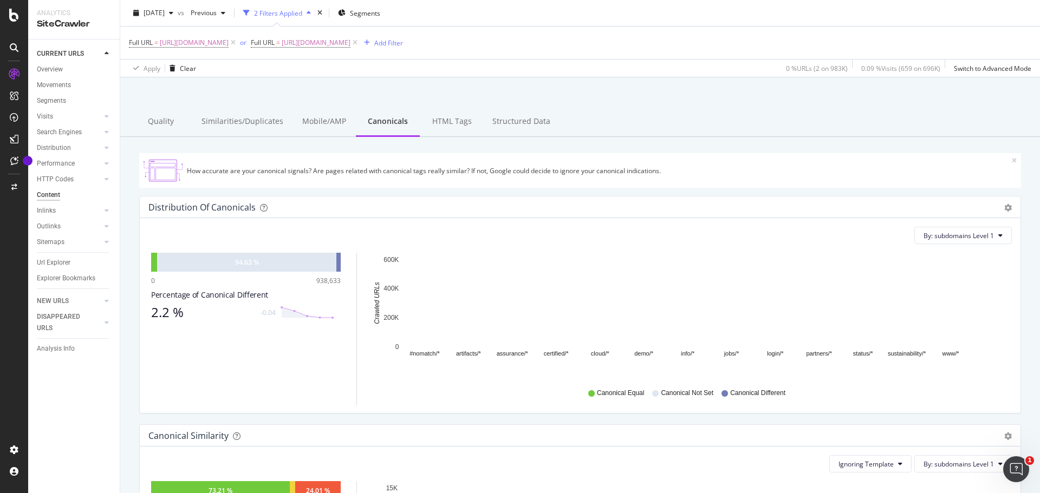
scroll to position [54, 0]
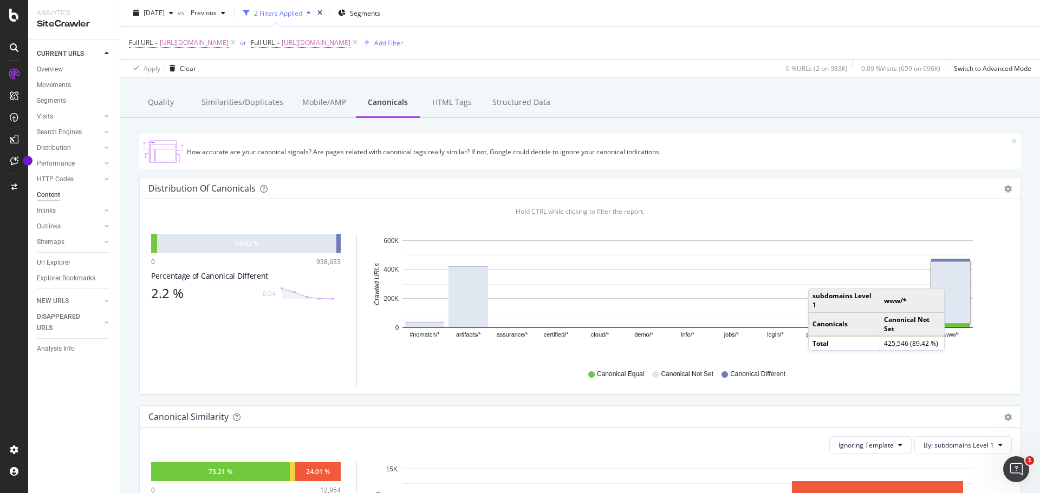
click at [947, 278] on rect "A chart." at bounding box center [950, 292] width 39 height 61
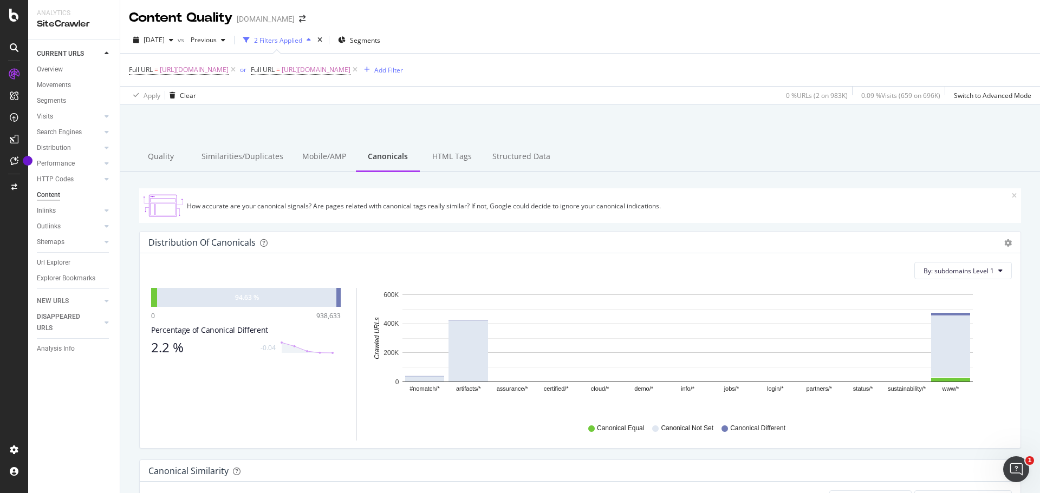
click at [17, 48] on icon at bounding box center [14, 47] width 9 height 9
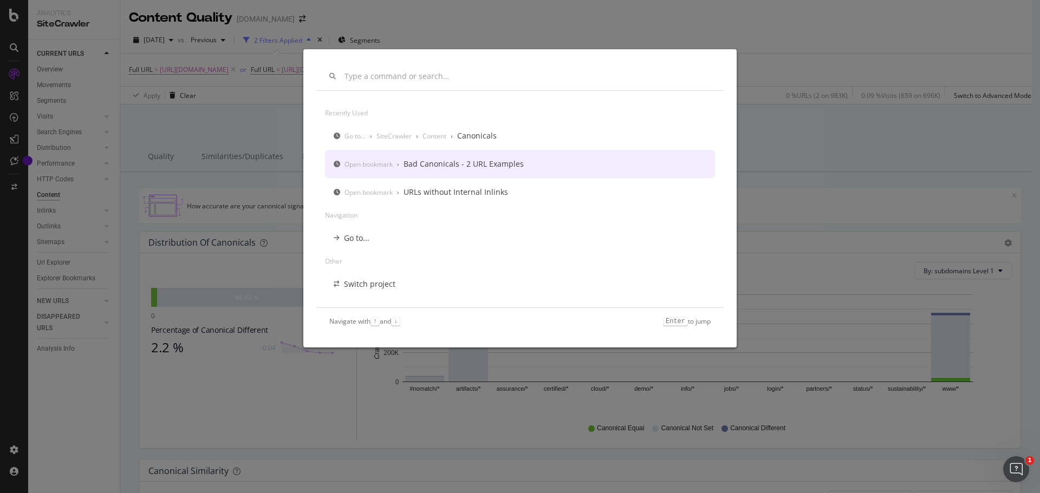
click at [827, 42] on div "Recently used Go to... › SiteCrawler › Content › Canonicals Open bookmark › Bad…" at bounding box center [520, 246] width 1040 height 493
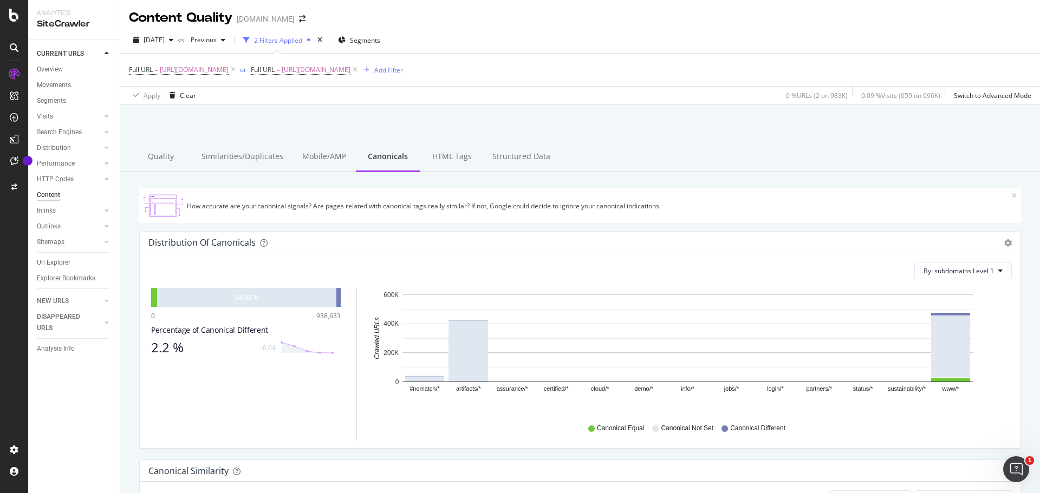
click at [9, 45] on div at bounding box center [13, 47] width 17 height 17
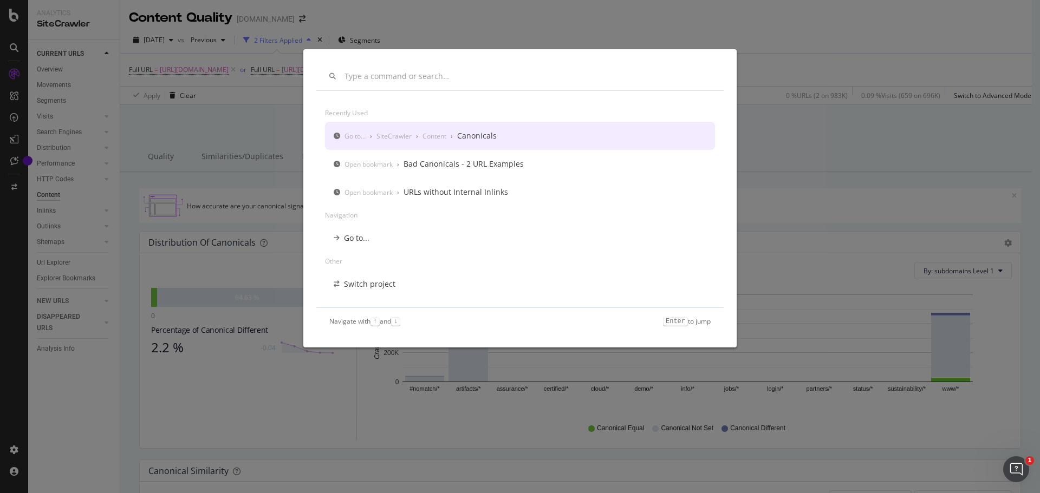
click at [410, 69] on div "modal" at bounding box center [519, 76] width 407 height 28
type input "c"
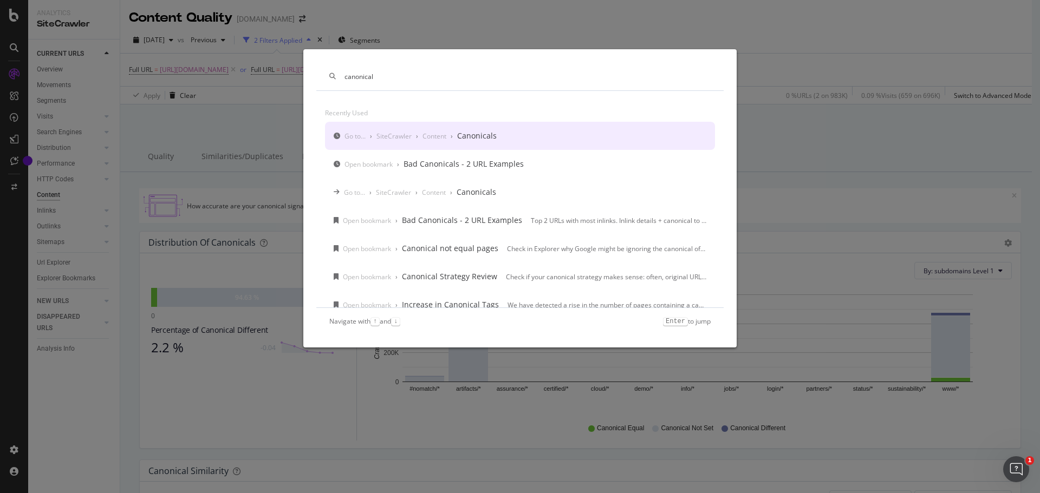
type input "canonical"
click at [433, 16] on div "canonical Recently used Go to... › SiteCrawler › Content › Canonicals Open book…" at bounding box center [520, 246] width 1040 height 493
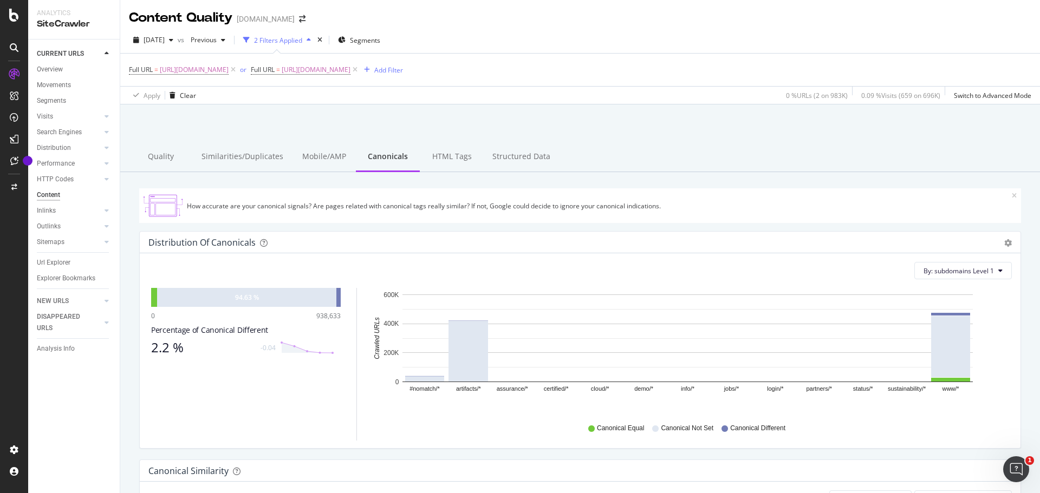
click at [15, 47] on icon at bounding box center [14, 47] width 9 height 9
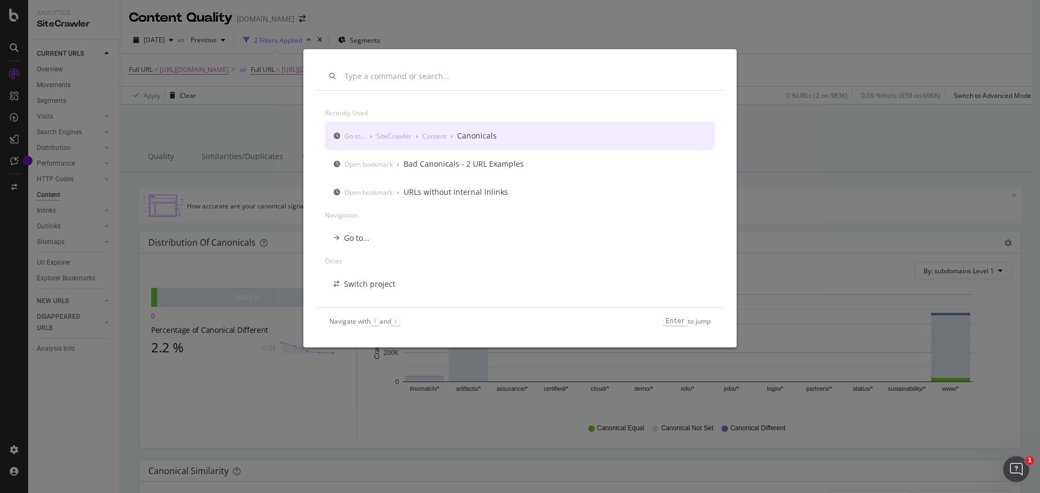
click at [423, 70] on div "modal" at bounding box center [519, 76] width 407 height 28
click at [420, 73] on input "modal" at bounding box center [527, 76] width 366 height 9
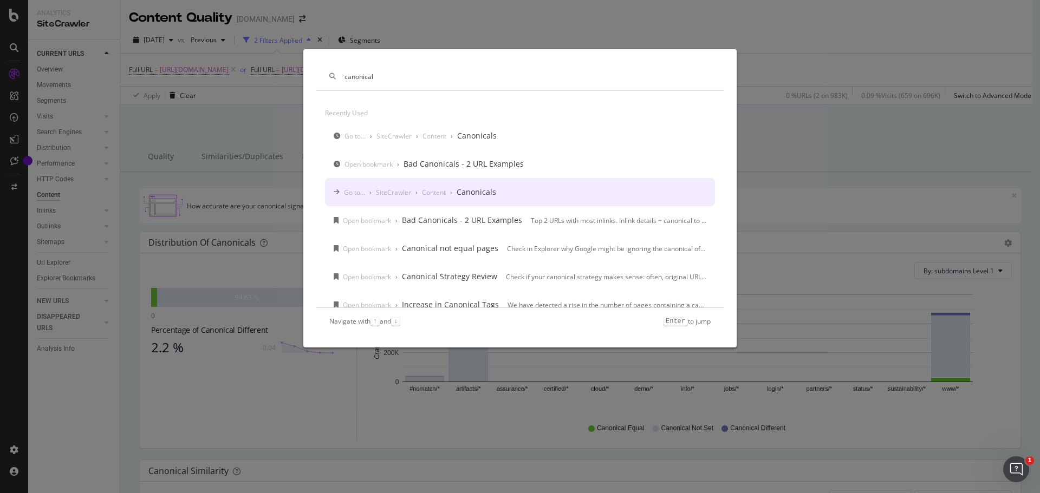
type input "canonical"
click at [450, 190] on div "›" at bounding box center [451, 192] width 2 height 9
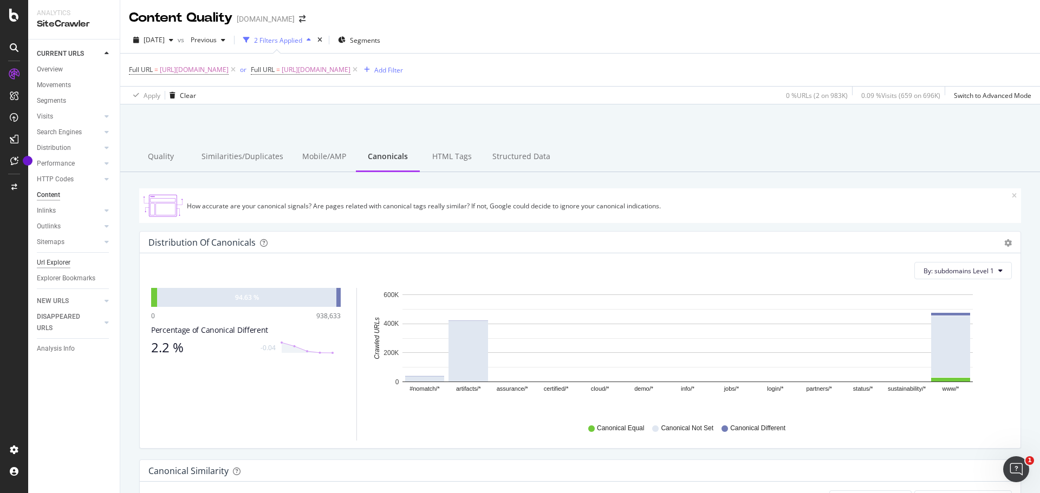
click at [65, 262] on div "Url Explorer" at bounding box center [54, 262] width 34 height 11
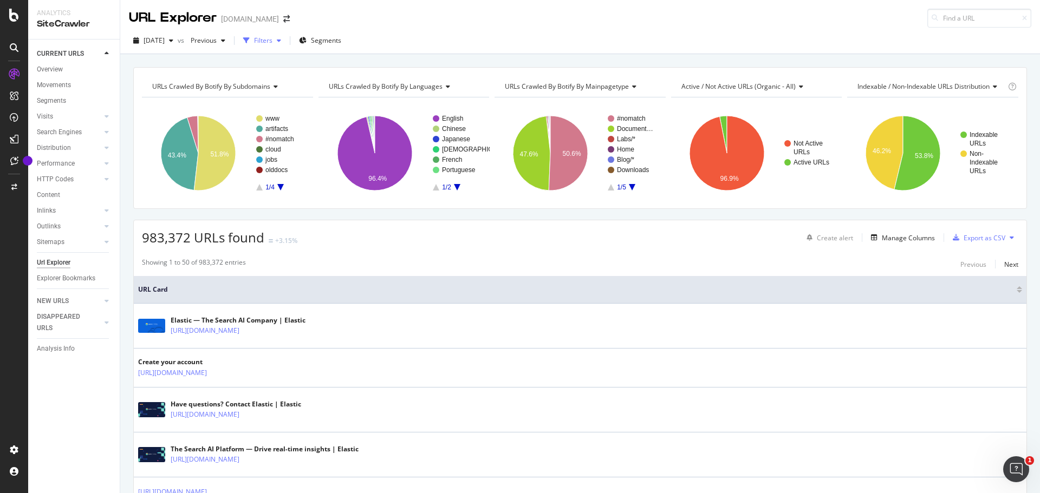
click at [272, 40] on div "Filters" at bounding box center [263, 40] width 18 height 9
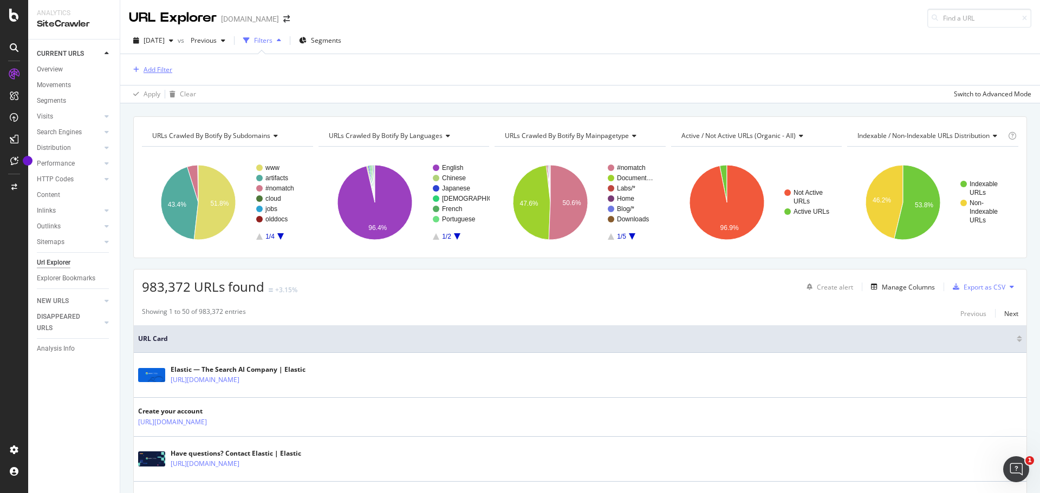
click at [148, 73] on div "Add Filter" at bounding box center [157, 69] width 29 height 9
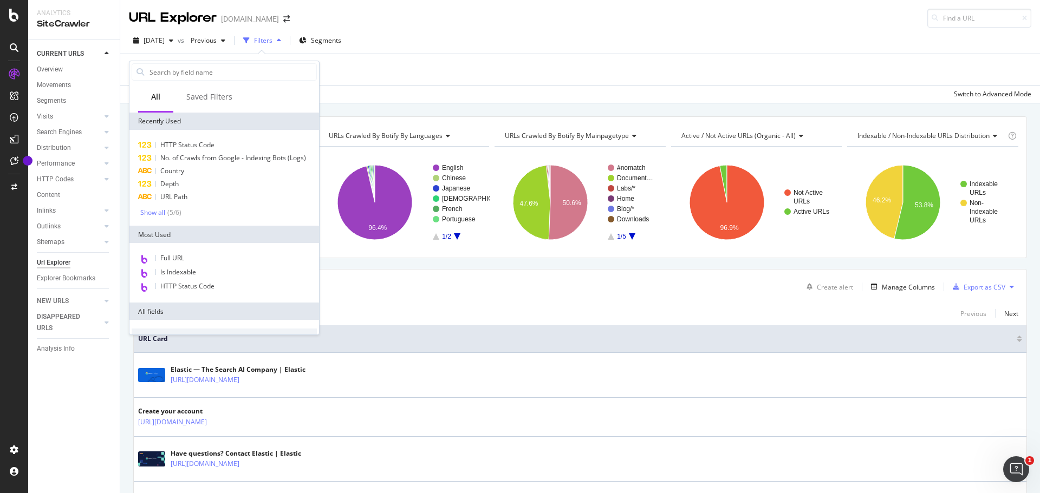
click at [505, 38] on div "2025 Aug. 7th vs Previous Filters Segments" at bounding box center [579, 43] width 919 height 22
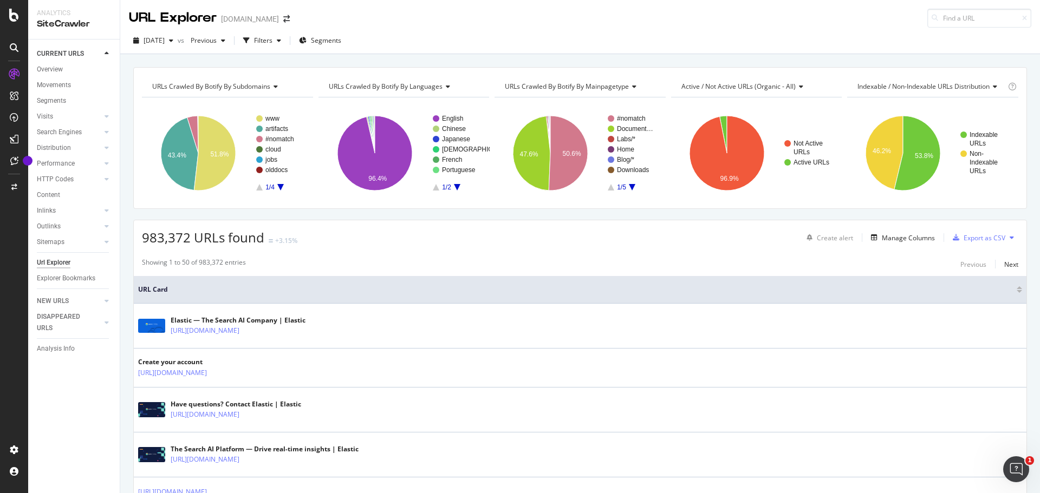
click at [440, 23] on div "URL Explorer elastic.co" at bounding box center [579, 14] width 919 height 28
click at [285, 38] on div "button" at bounding box center [278, 40] width 13 height 6
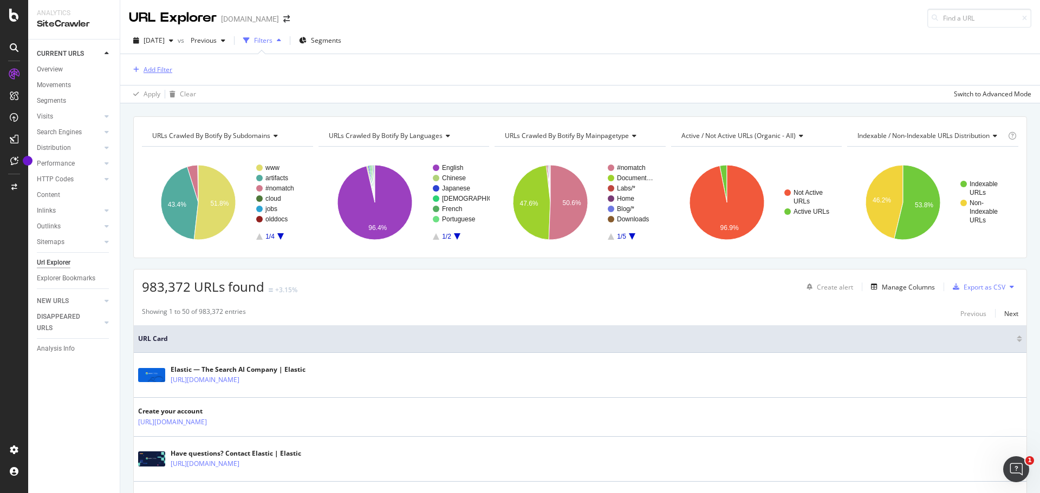
click at [164, 67] on div "Add Filter" at bounding box center [157, 69] width 29 height 9
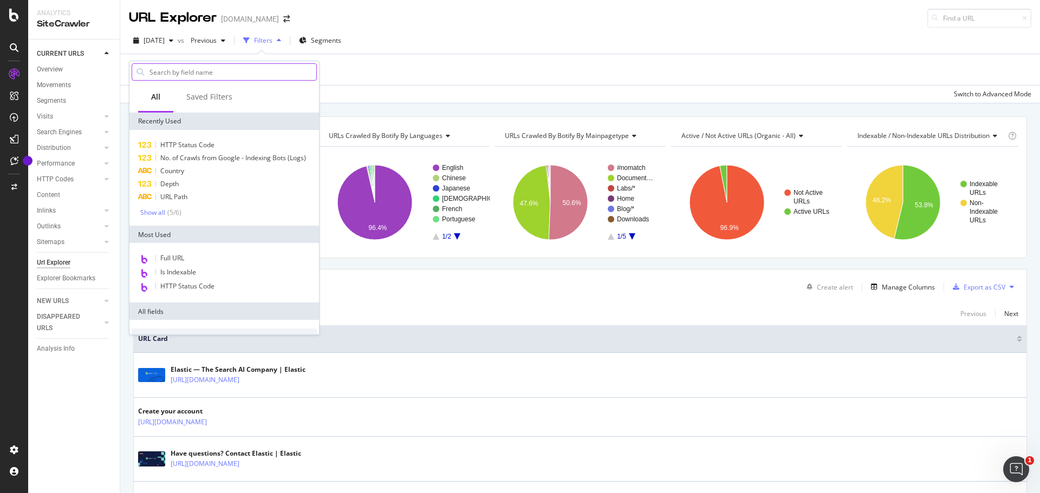
click at [228, 73] on input "text" at bounding box center [232, 72] width 168 height 16
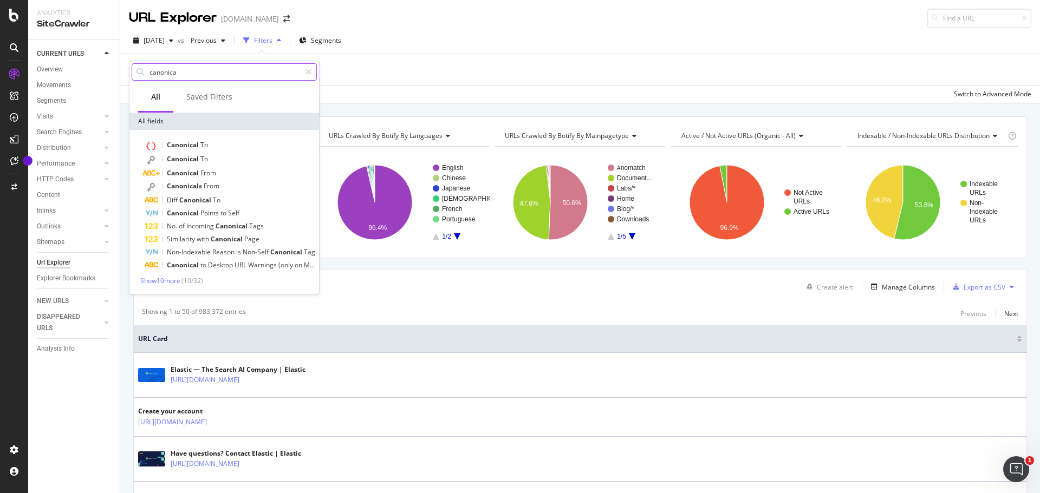
type input "canonical"
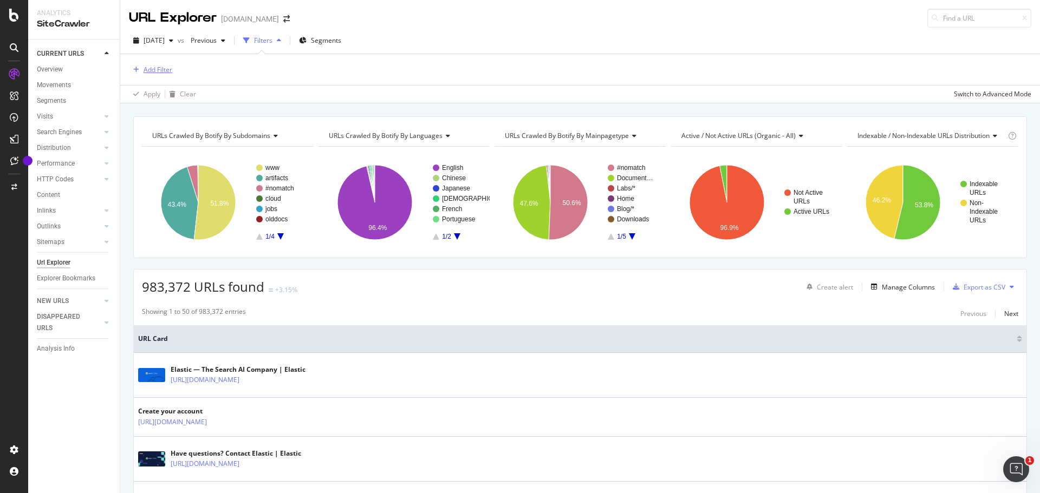
click at [152, 67] on div "Add Filter" at bounding box center [157, 69] width 29 height 9
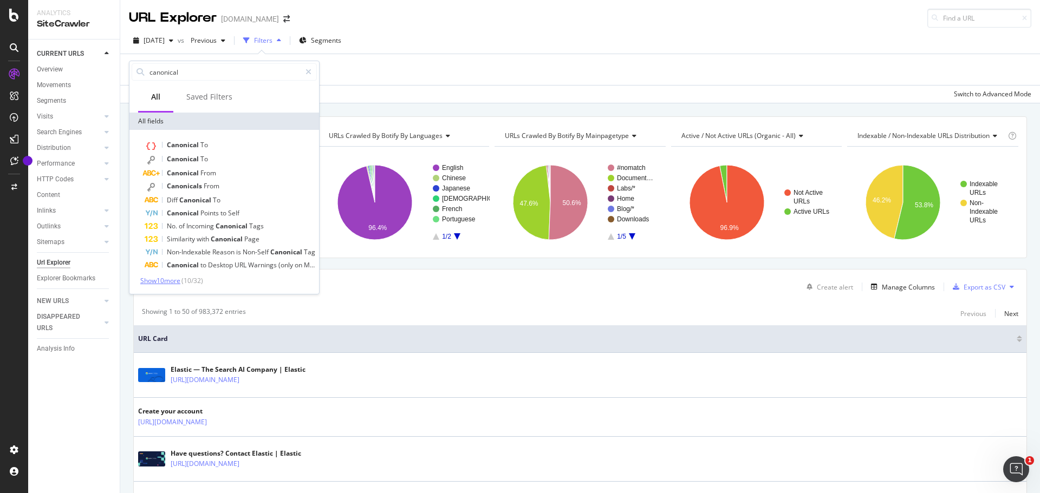
click at [172, 282] on span "Show 10 more" at bounding box center [160, 280] width 40 height 9
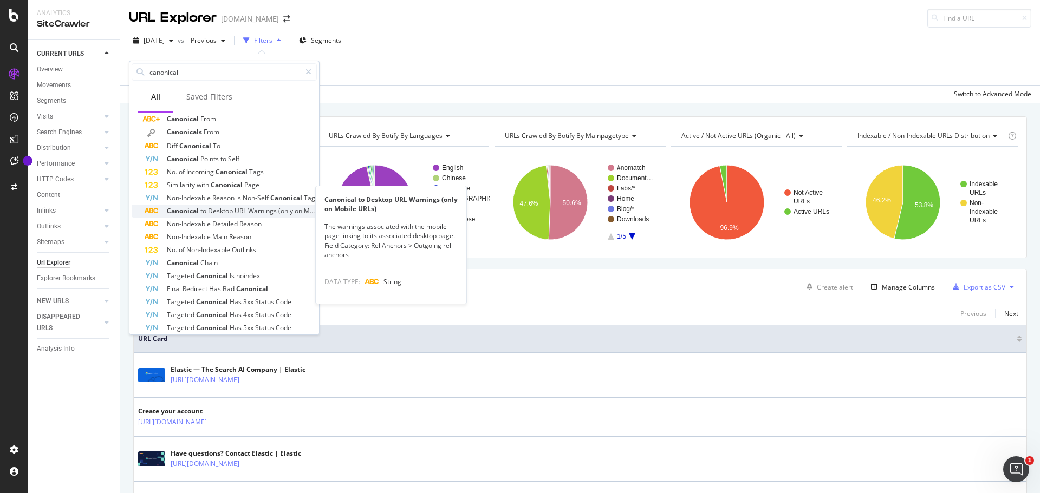
scroll to position [89, 0]
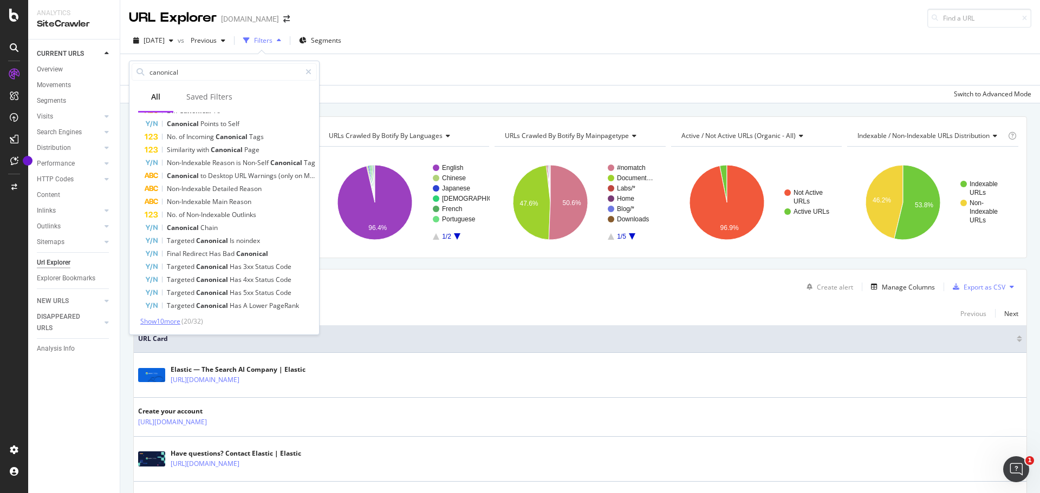
click at [161, 325] on span "Show 10 more" at bounding box center [160, 321] width 40 height 9
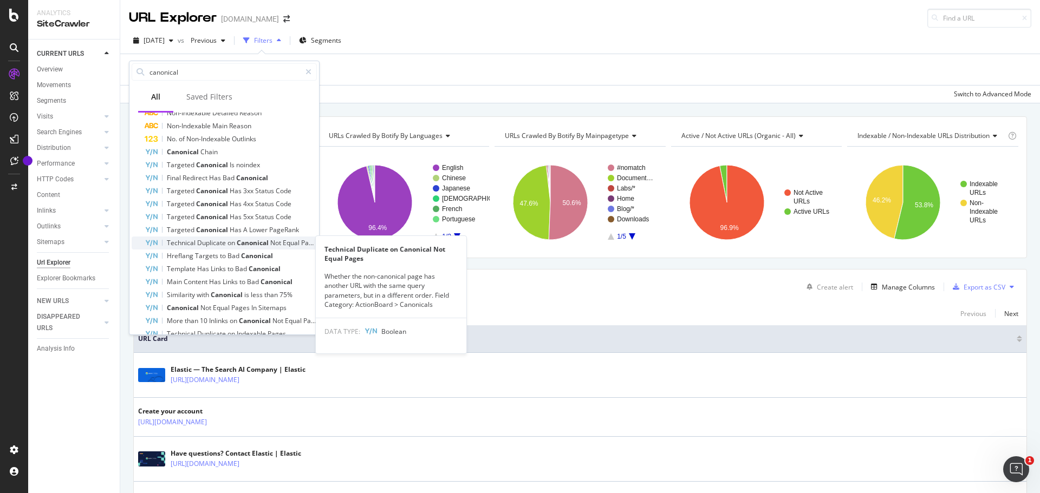
scroll to position [219, 0]
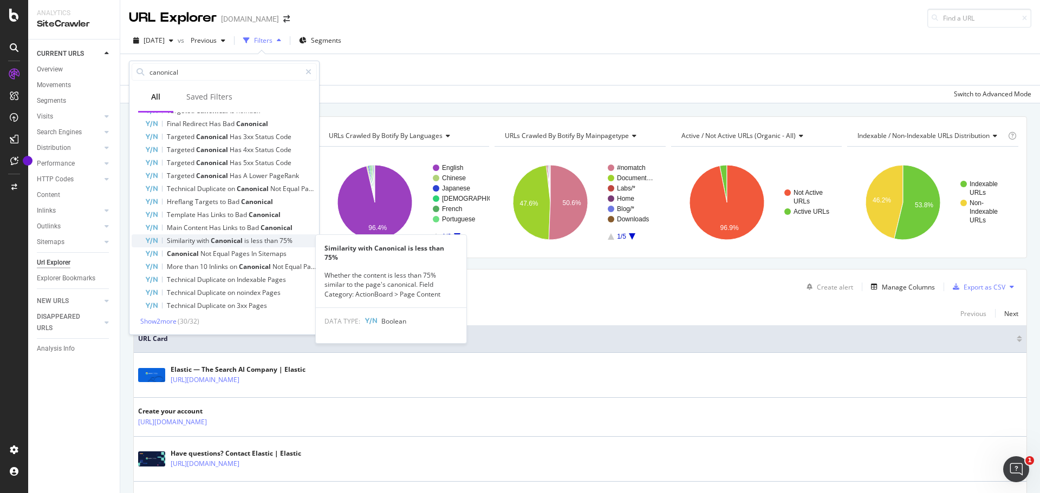
click at [249, 240] on span "is" at bounding box center [247, 240] width 6 height 9
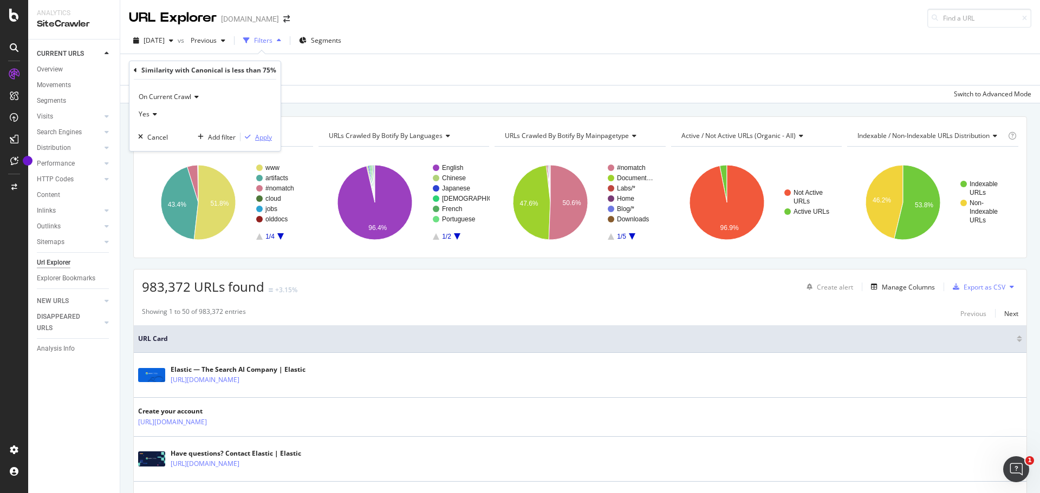
click at [262, 137] on div "Apply" at bounding box center [263, 137] width 17 height 9
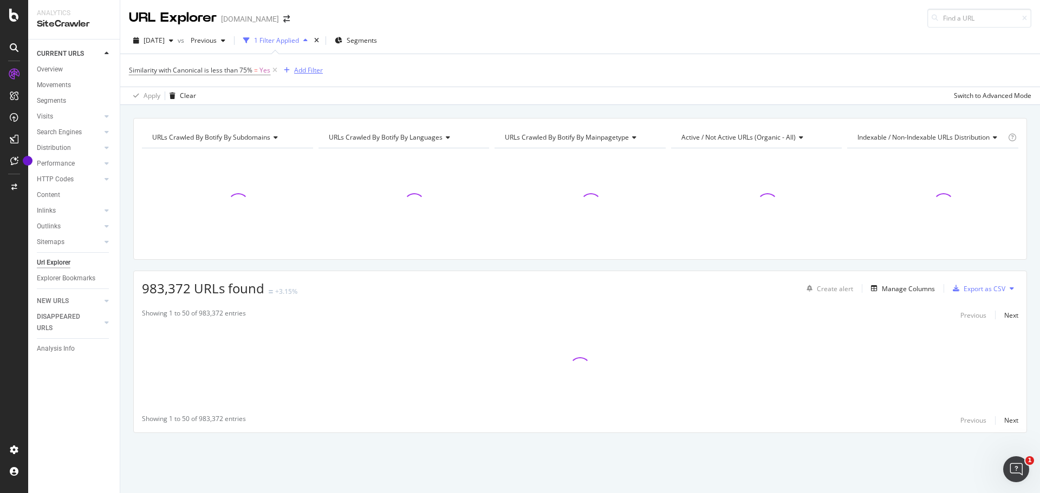
click at [308, 69] on div "Add Filter" at bounding box center [308, 70] width 29 height 9
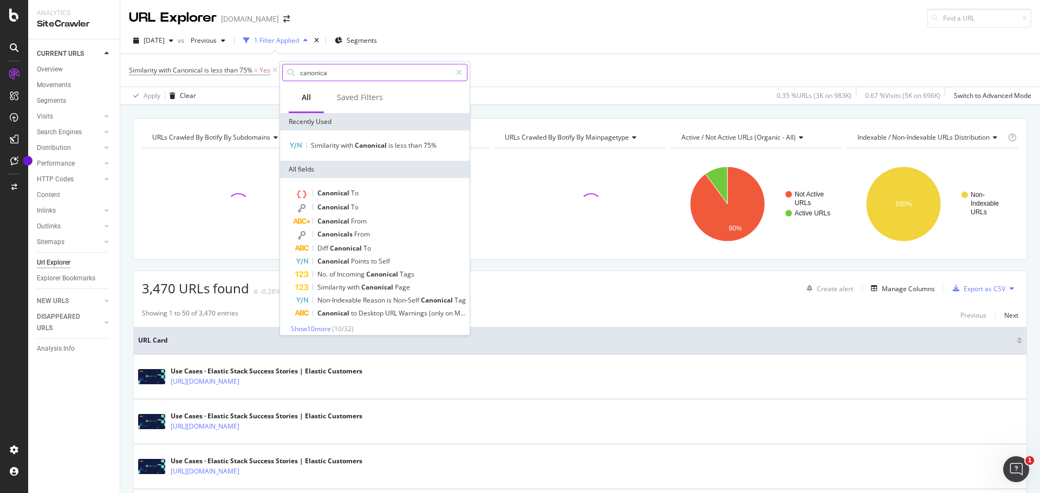
type input "canonical"
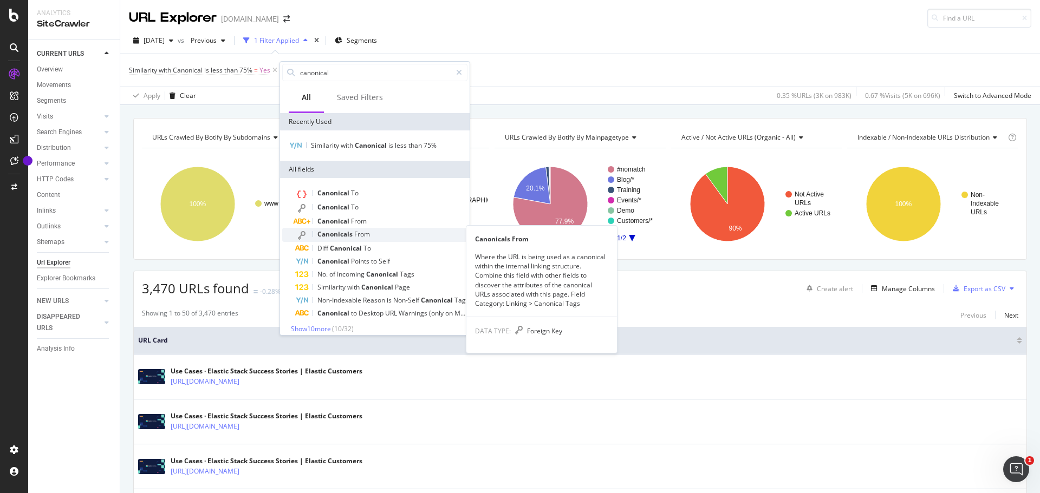
scroll to position [7, 0]
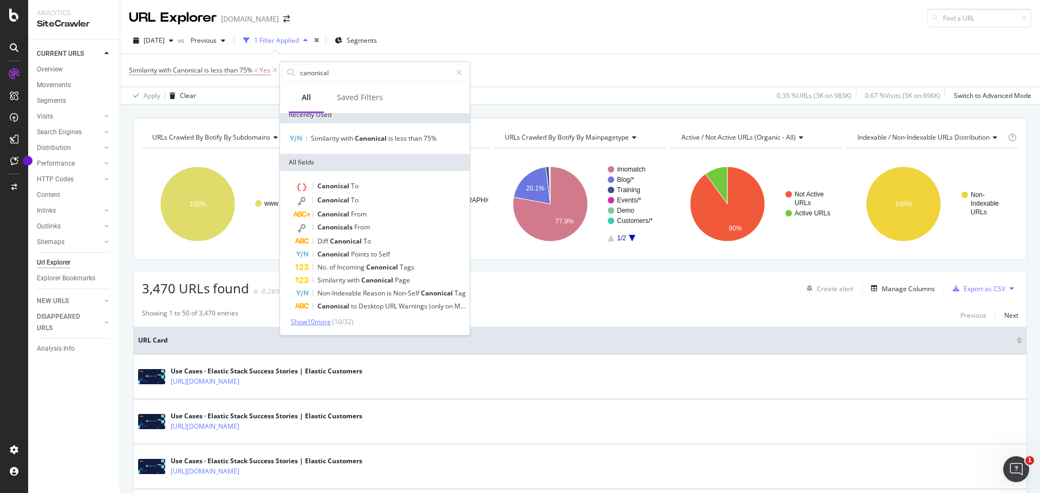
click at [312, 321] on span "Show 10 more" at bounding box center [311, 321] width 40 height 9
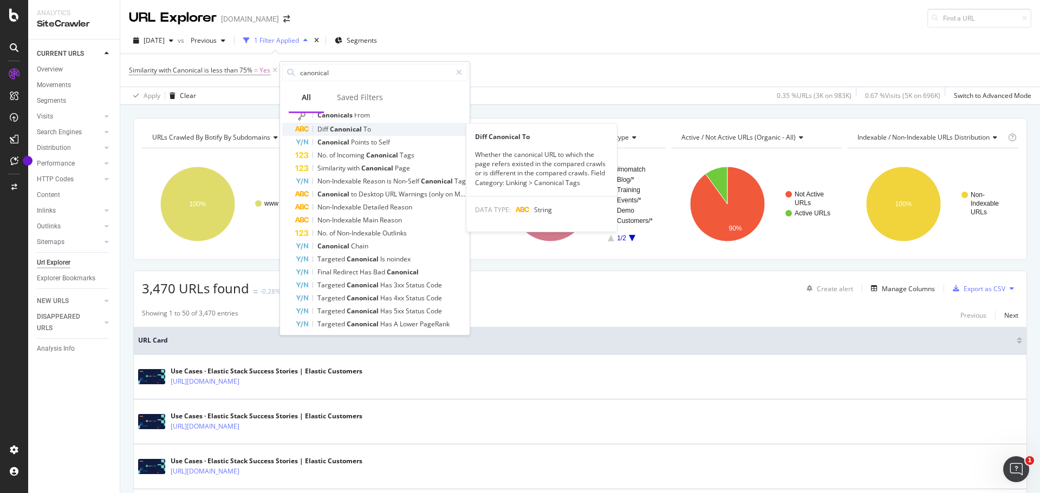
scroll to position [137, 0]
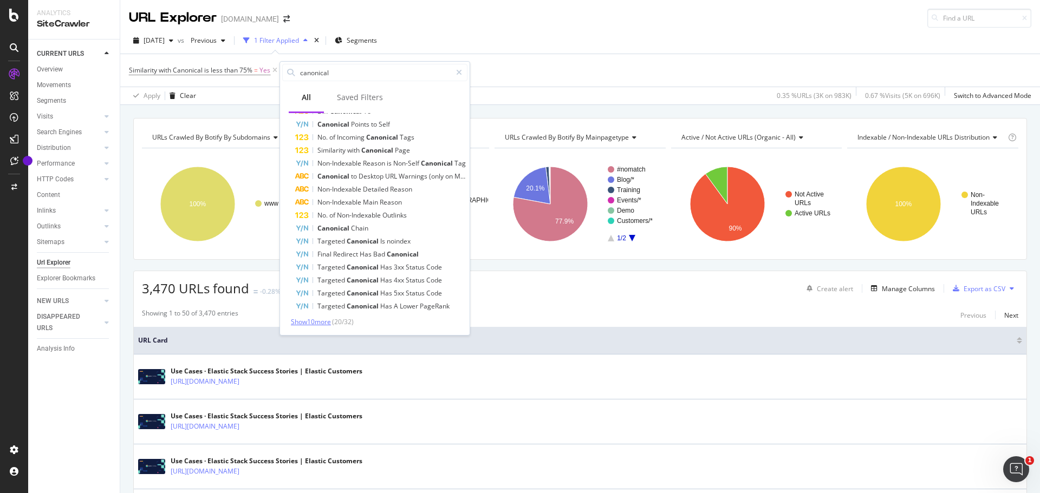
click at [316, 324] on span "Show 10 more" at bounding box center [311, 321] width 40 height 9
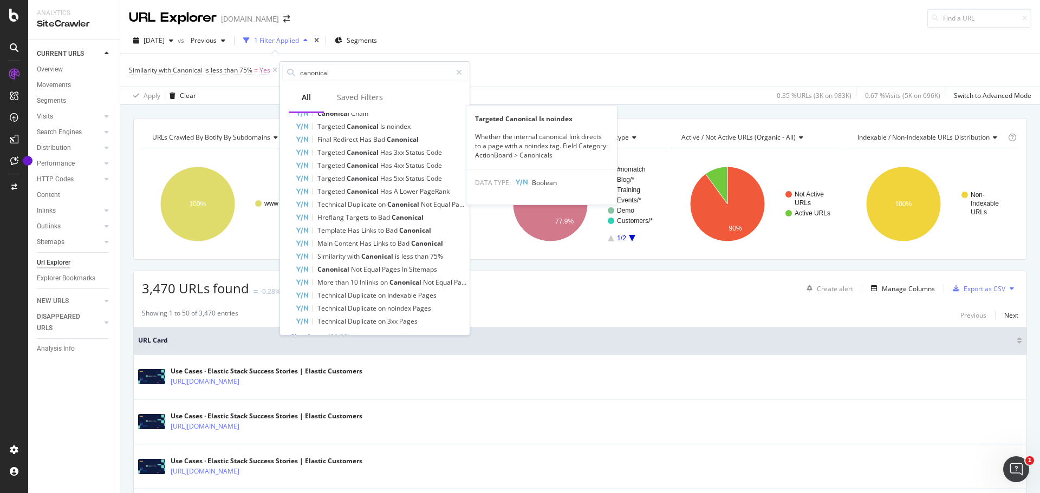
scroll to position [267, 0]
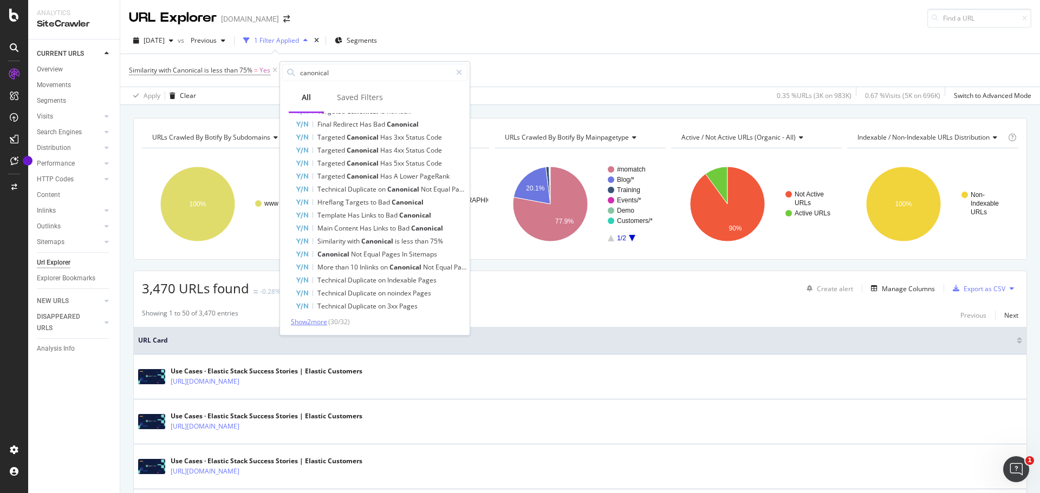
click at [322, 320] on span "Show 2 more" at bounding box center [309, 321] width 36 height 9
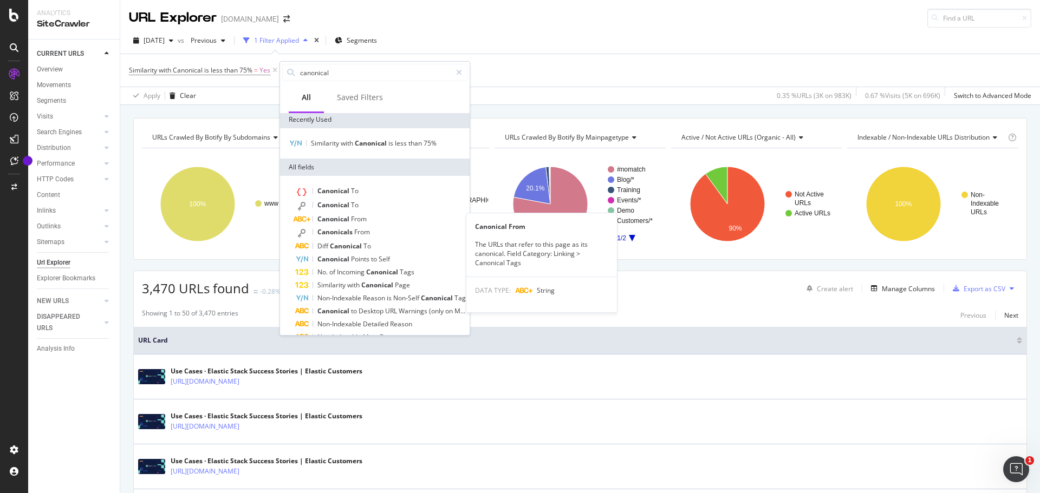
scroll to position [0, 0]
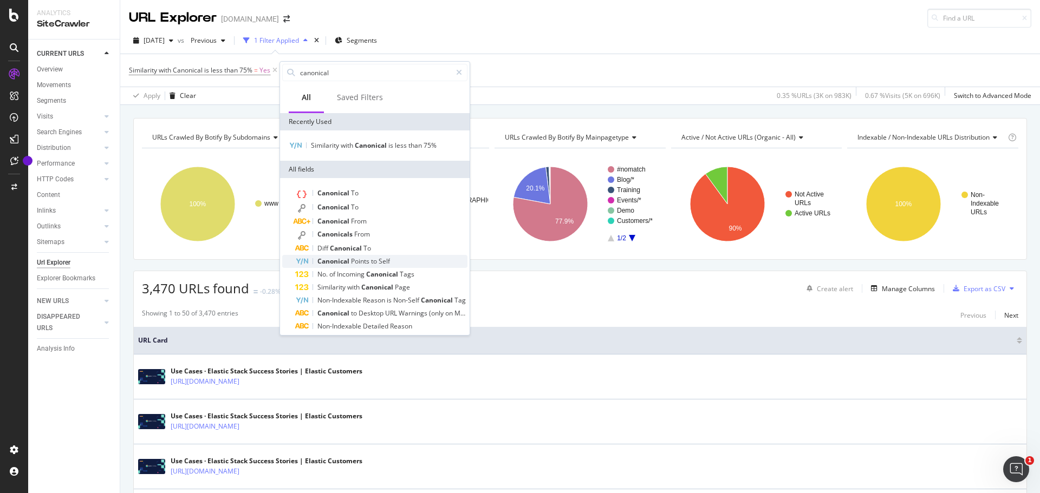
click at [399, 263] on div "Canonical Points to Self" at bounding box center [381, 261] width 172 height 13
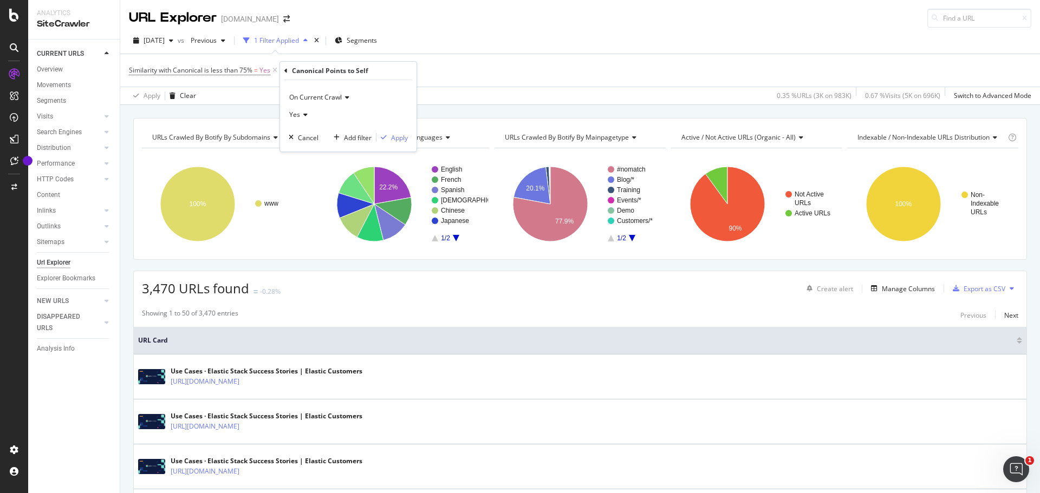
click at [303, 115] on icon at bounding box center [304, 115] width 8 height 6
click at [313, 149] on div "No" at bounding box center [349, 151] width 116 height 14
click at [402, 140] on div "Apply" at bounding box center [399, 137] width 17 height 9
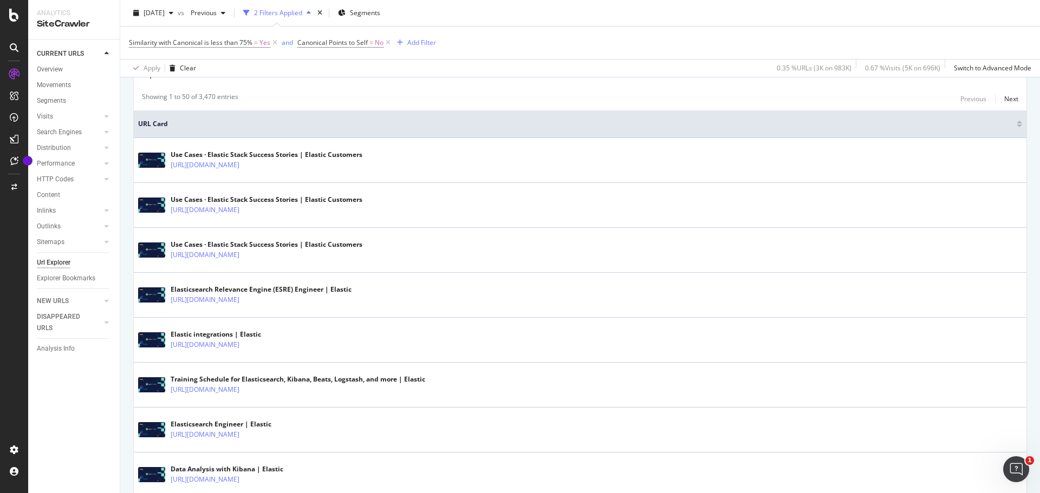
scroll to position [108, 0]
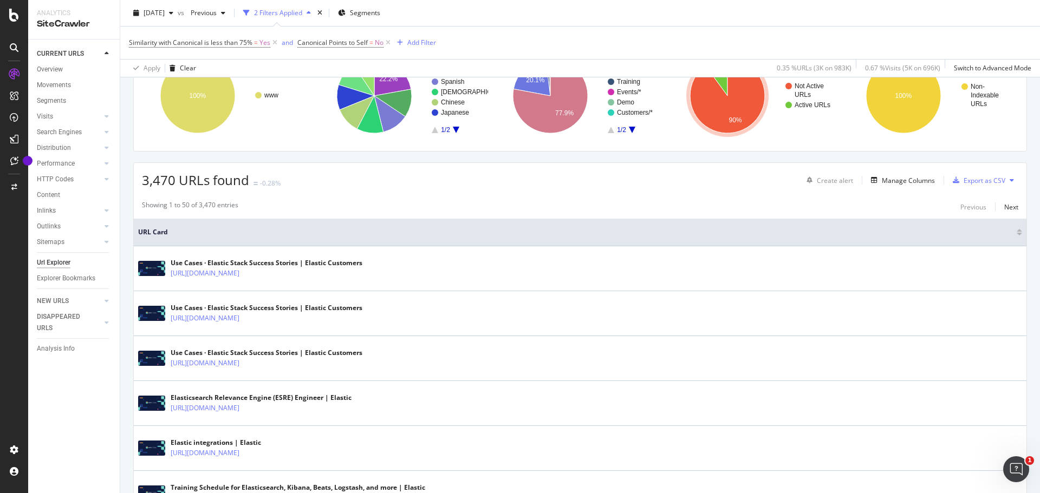
click at [710, 22] on div "[DATE] vs Previous 2 Filters Applied Segments" at bounding box center [579, 15] width 919 height 22
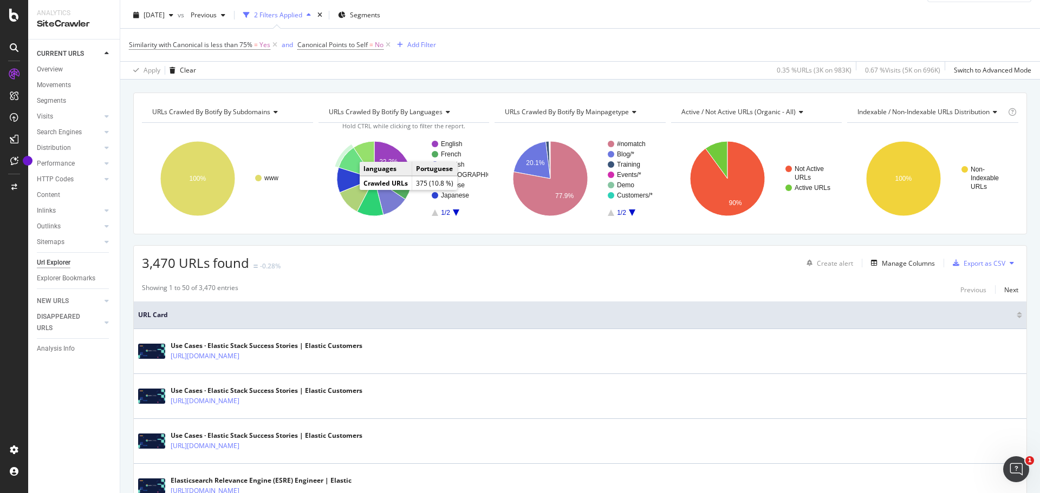
scroll to position [0, 0]
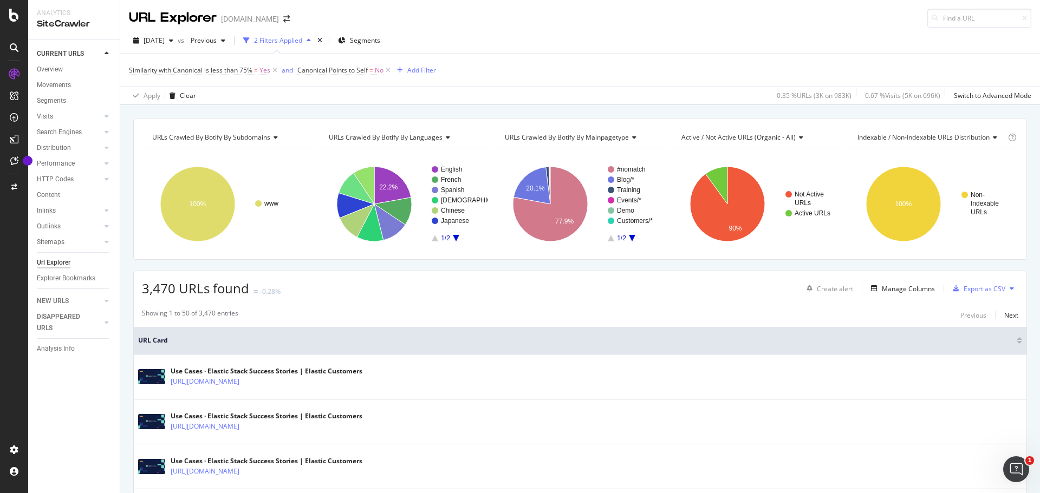
click at [552, 43] on div "[DATE] vs Previous 2 Filters Applied Segments" at bounding box center [579, 43] width 919 height 22
click at [10, 48] on icon at bounding box center [14, 47] width 9 height 9
